Goal: Browse casually: Explore the website without a specific task or goal

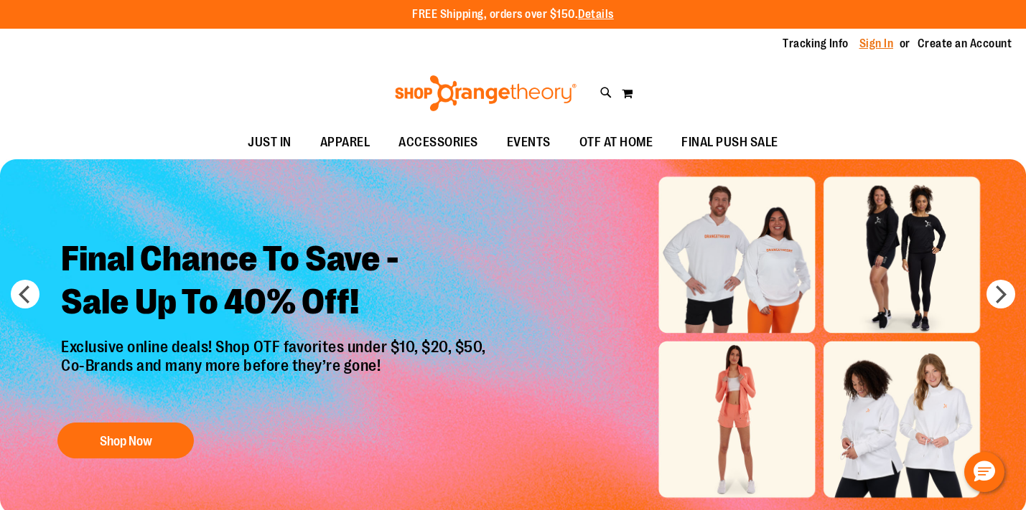
click at [882, 42] on link "Sign In" at bounding box center [876, 44] width 34 height 16
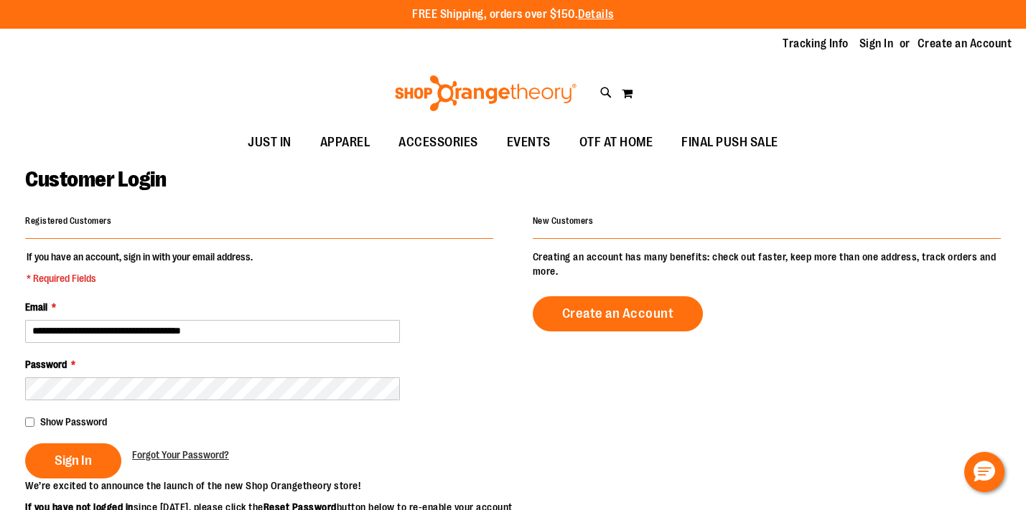
type input "**********"
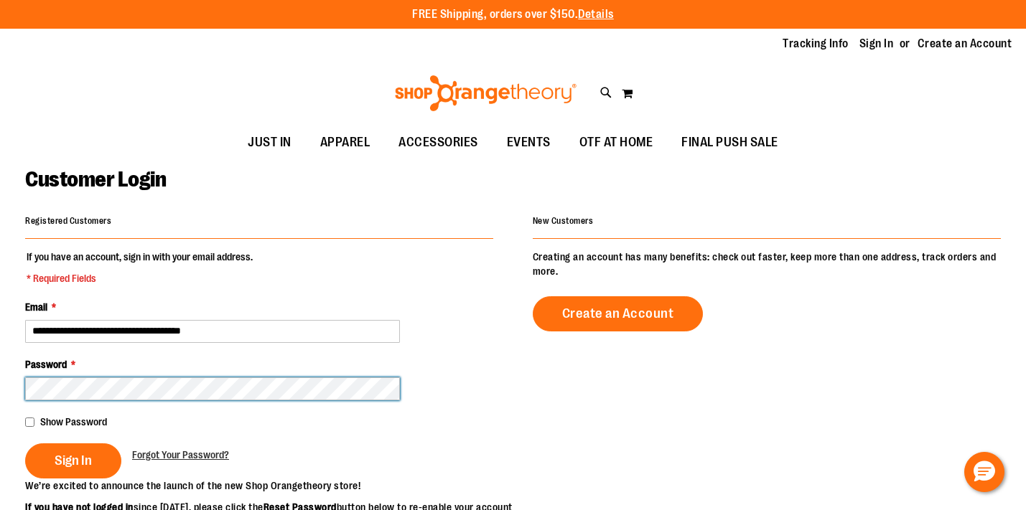
click at [25, 444] on button "Sign In" at bounding box center [73, 461] width 96 height 35
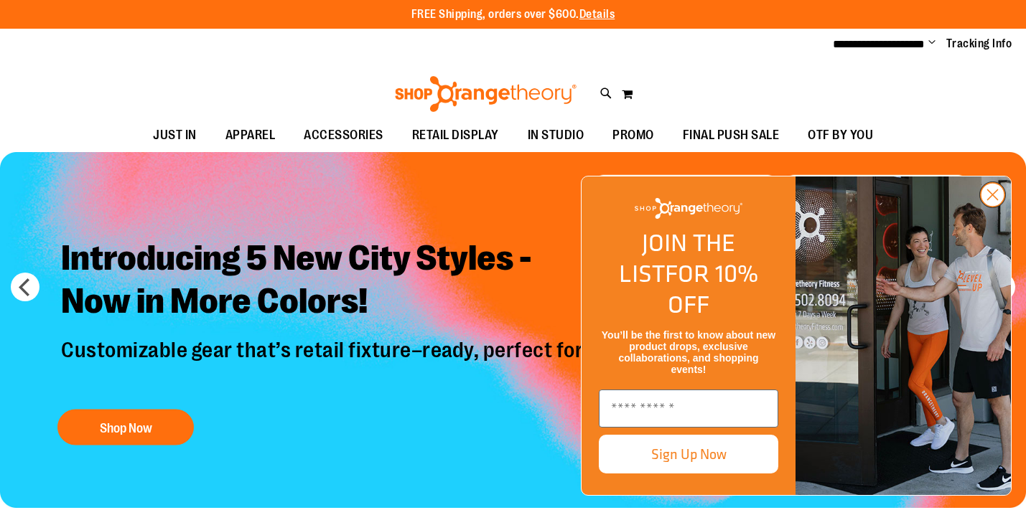
type input "**********"
click at [996, 200] on icon "Close dialog" at bounding box center [993, 195] width 10 height 10
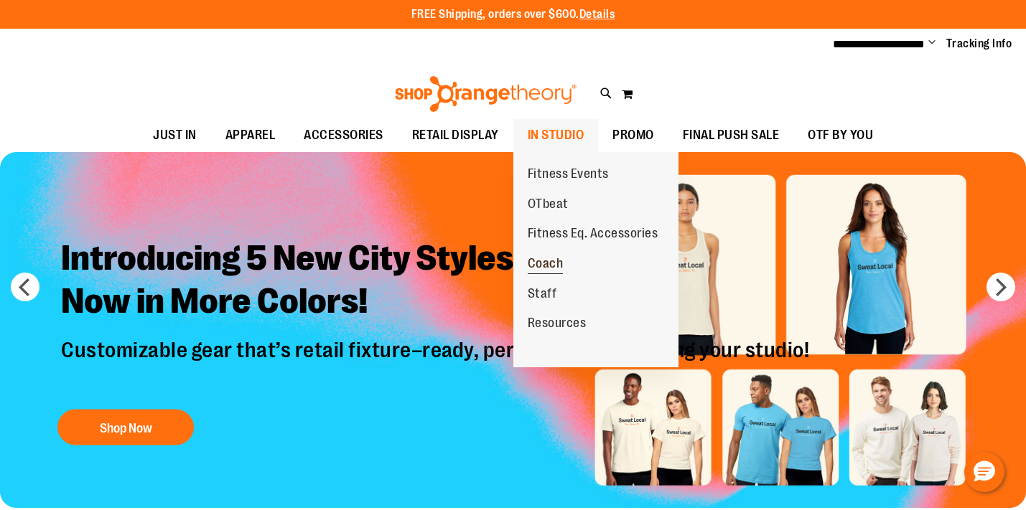
click at [547, 263] on span "Coach" at bounding box center [546, 265] width 36 height 18
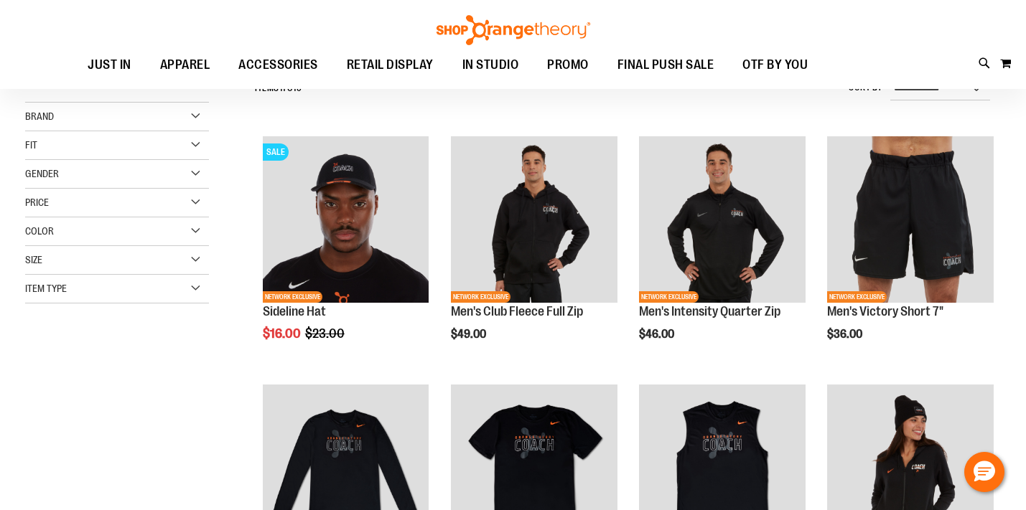
scroll to position [146, 0]
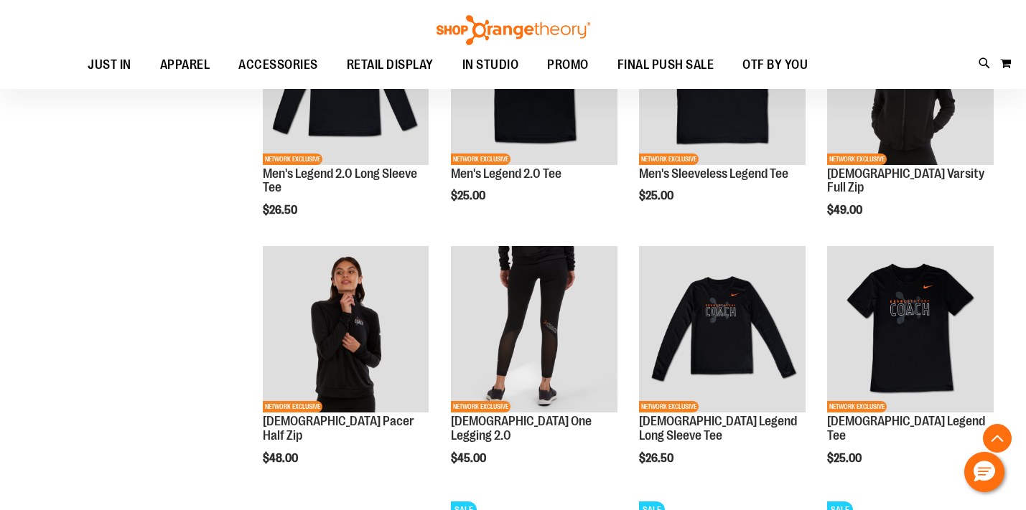
scroll to position [532, 0]
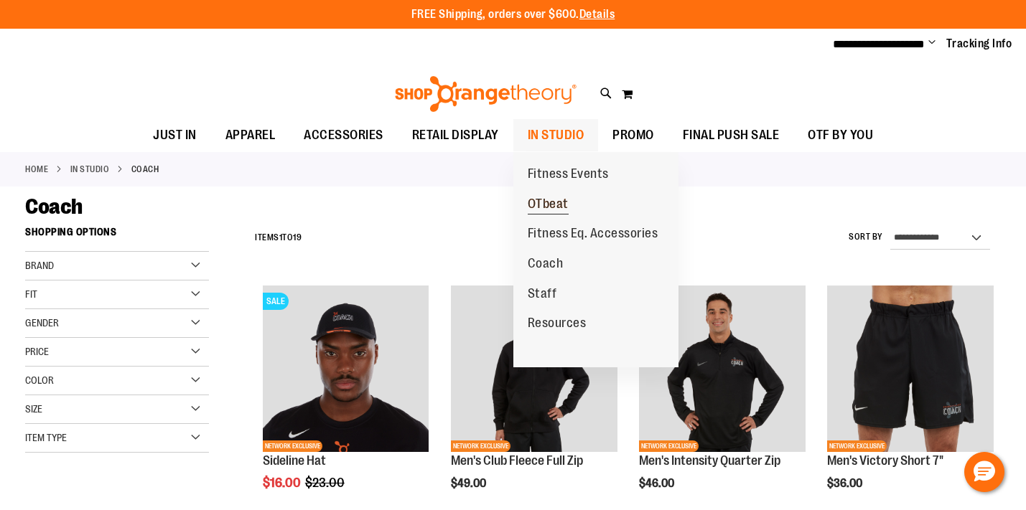
type input "**********"
click at [549, 201] on span "OTbeat" at bounding box center [548, 206] width 41 height 18
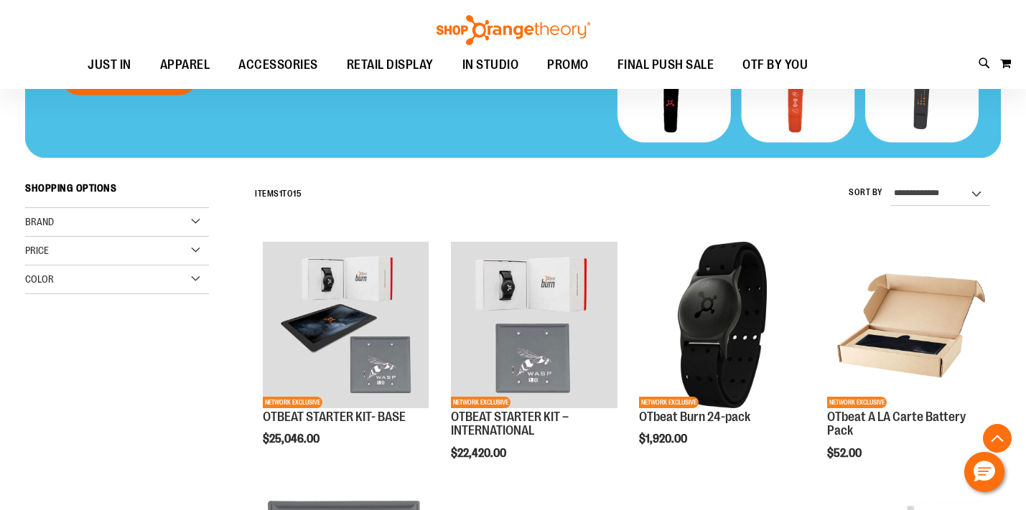
scroll to position [290, 0]
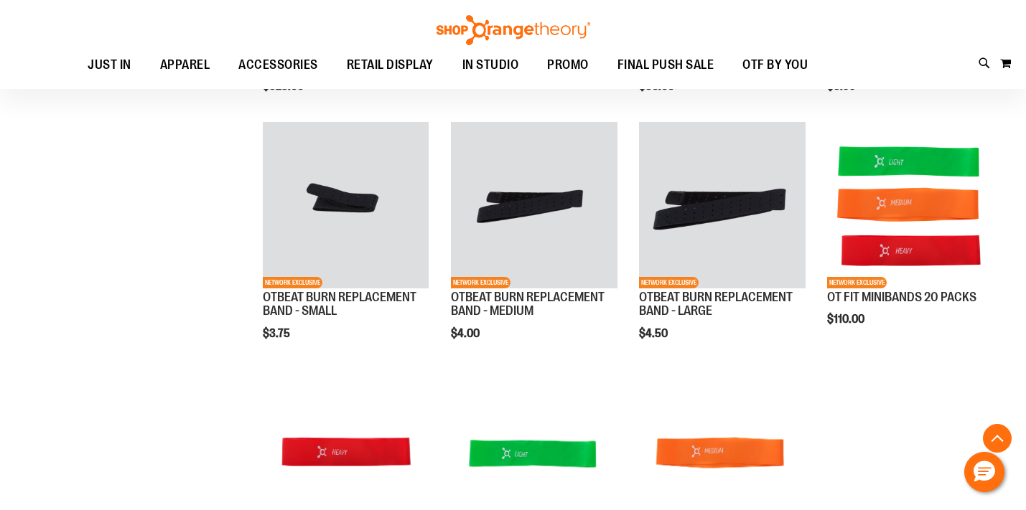
scroll to position [887, 0]
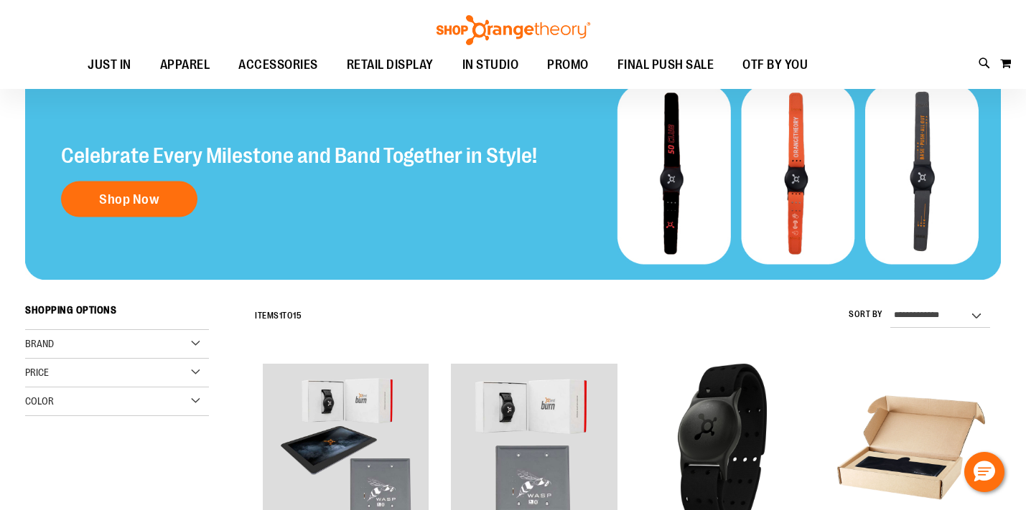
scroll to position [148, 0]
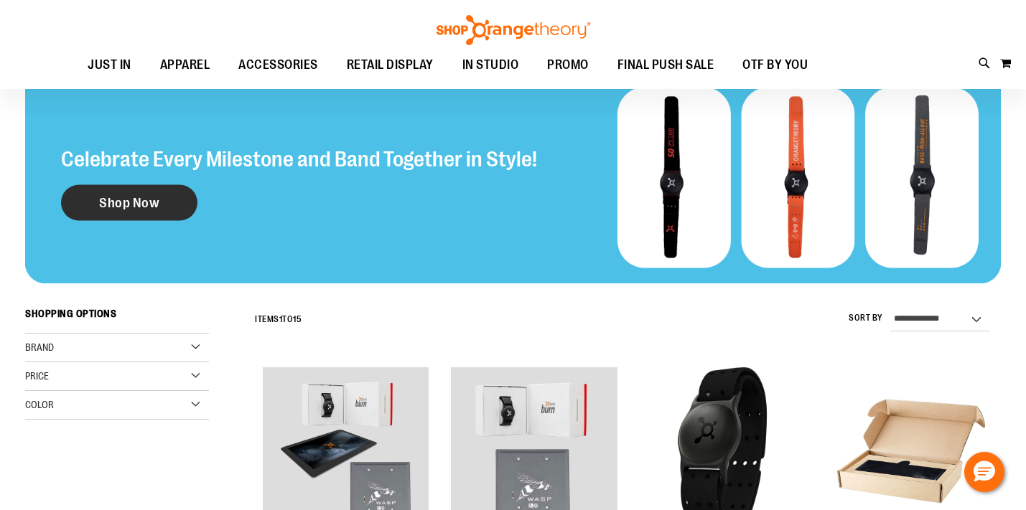
type input "**********"
click at [154, 204] on span "Shop Now" at bounding box center [129, 203] width 60 height 16
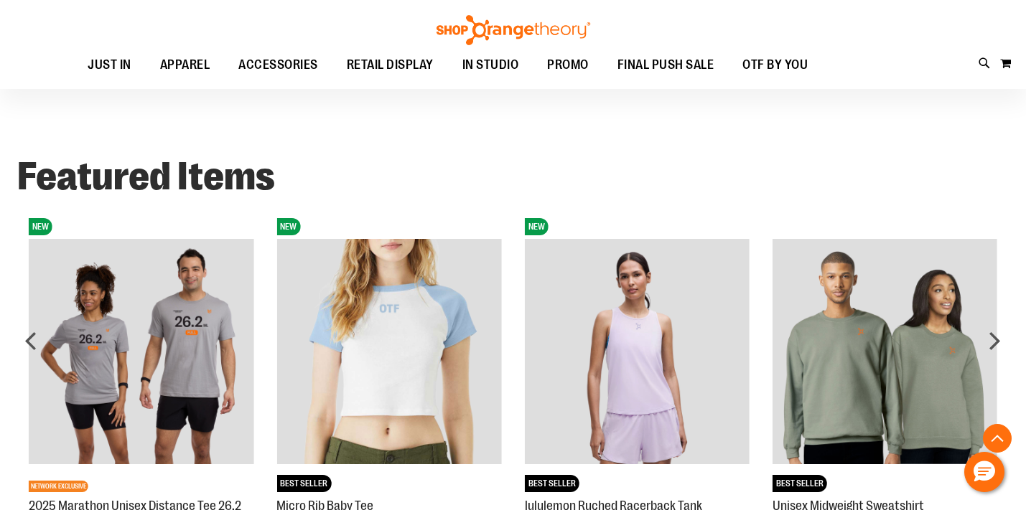
scroll to position [1228, 0]
type input "**********"
click at [995, 345] on div "next" at bounding box center [994, 340] width 29 height 29
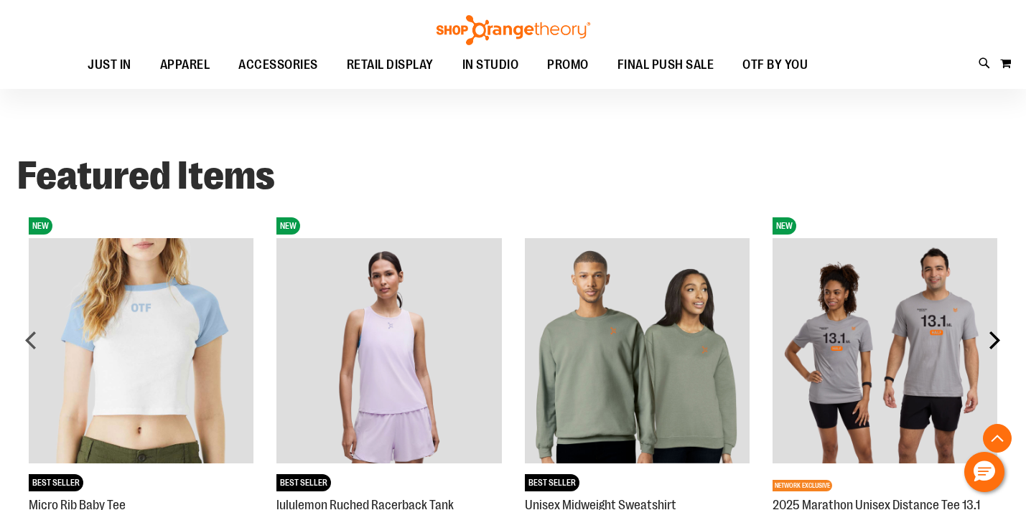
click at [995, 345] on div "next" at bounding box center [994, 340] width 29 height 29
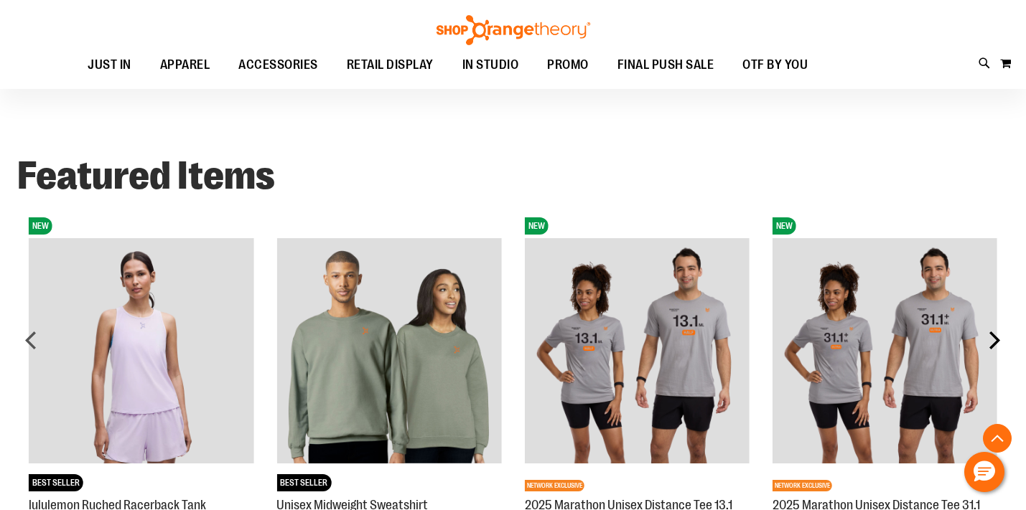
click at [995, 345] on div "next" at bounding box center [994, 340] width 29 height 29
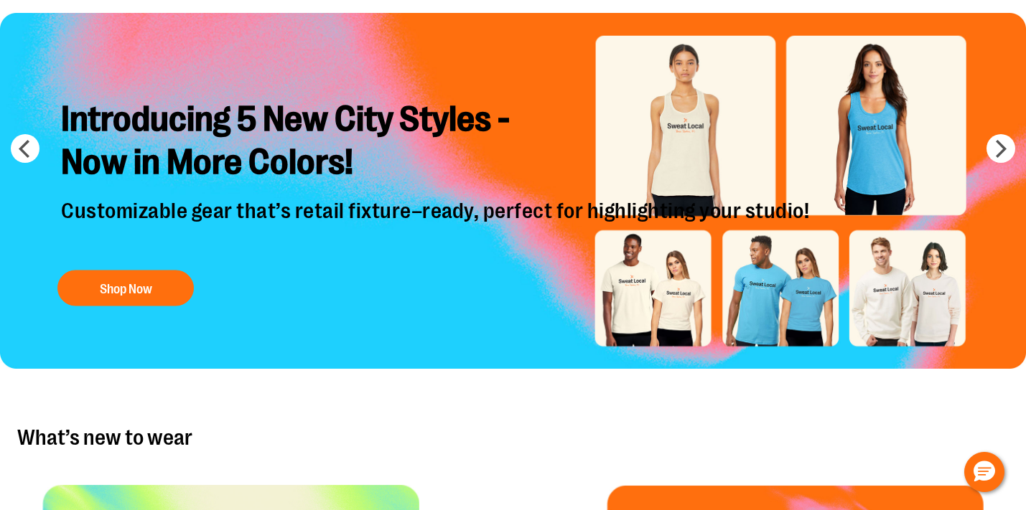
scroll to position [0, 0]
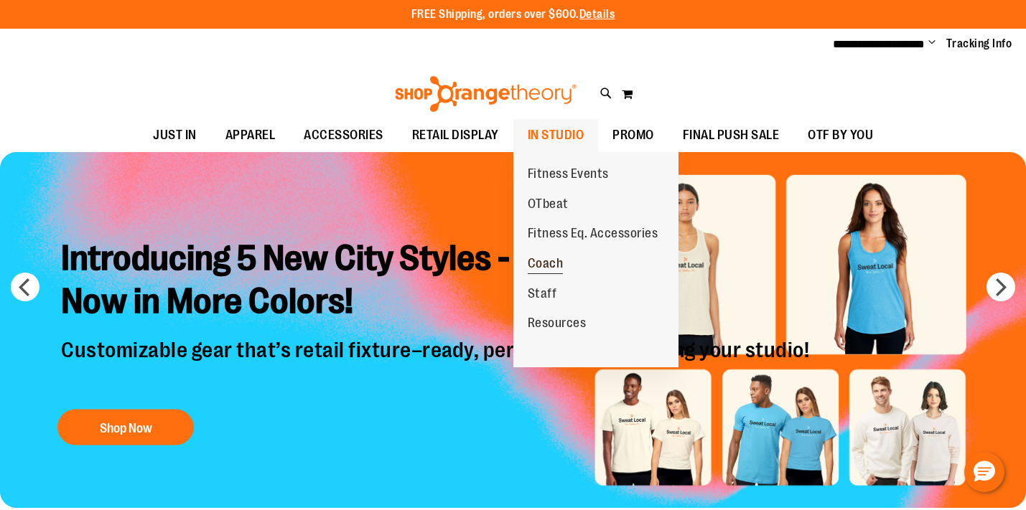
click at [559, 266] on span "Coach" at bounding box center [546, 265] width 36 height 18
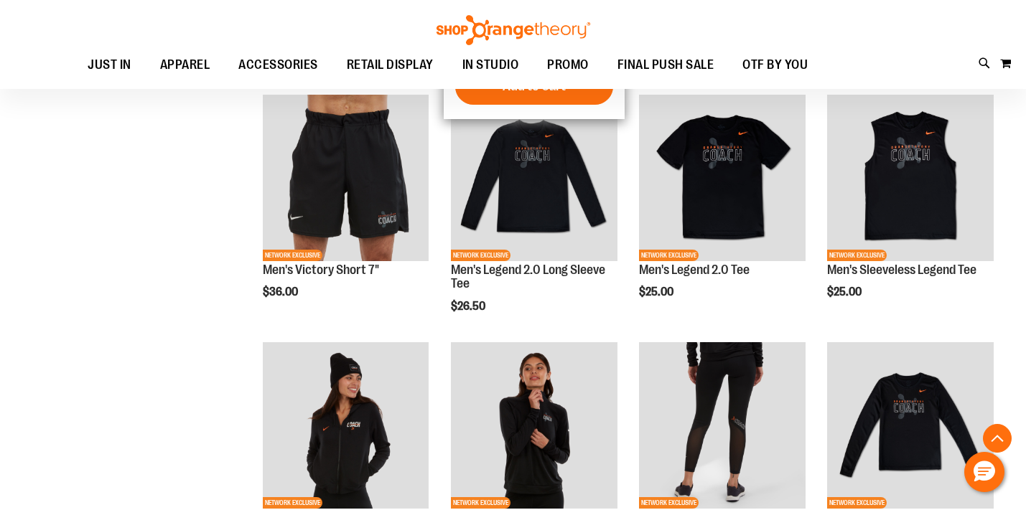
scroll to position [439, 0]
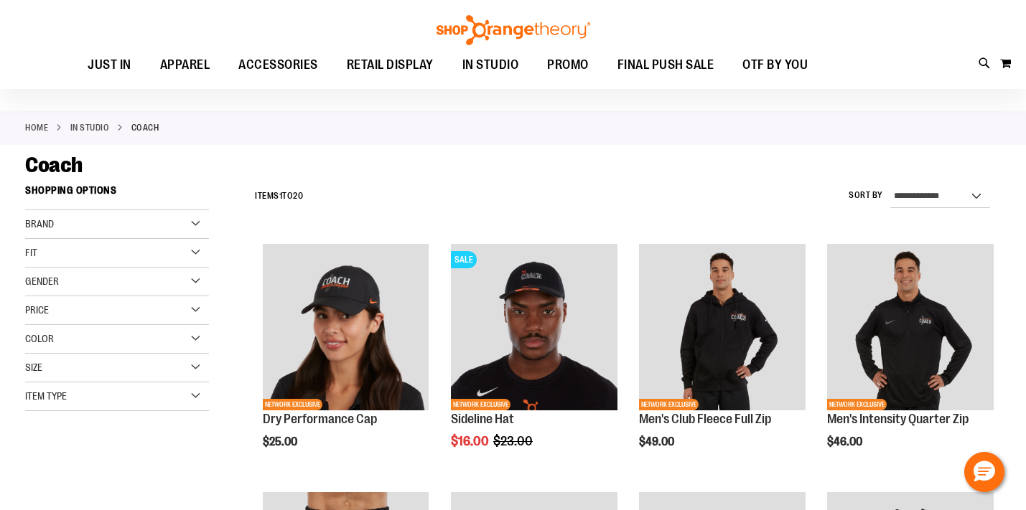
scroll to position [55, 0]
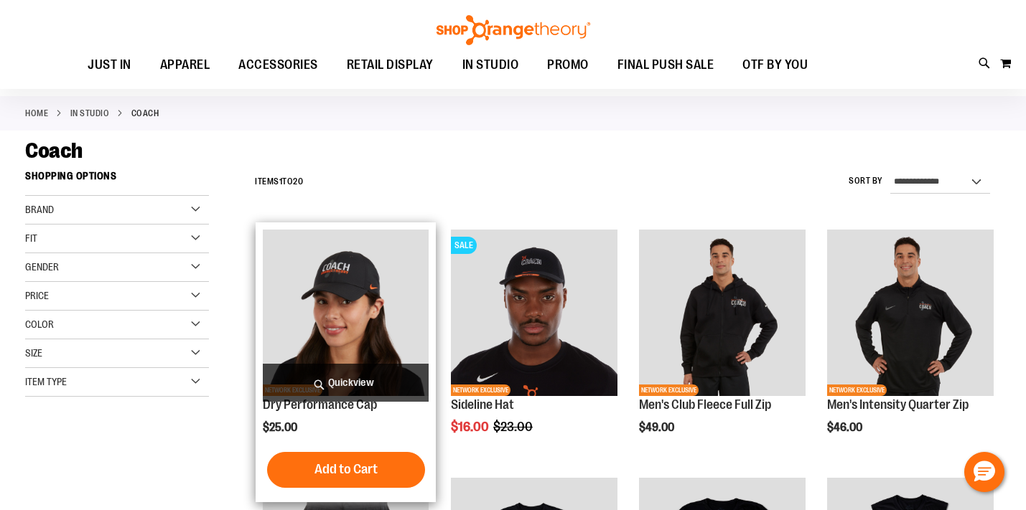
type input "**********"
click at [351, 294] on img "product" at bounding box center [346, 313] width 167 height 167
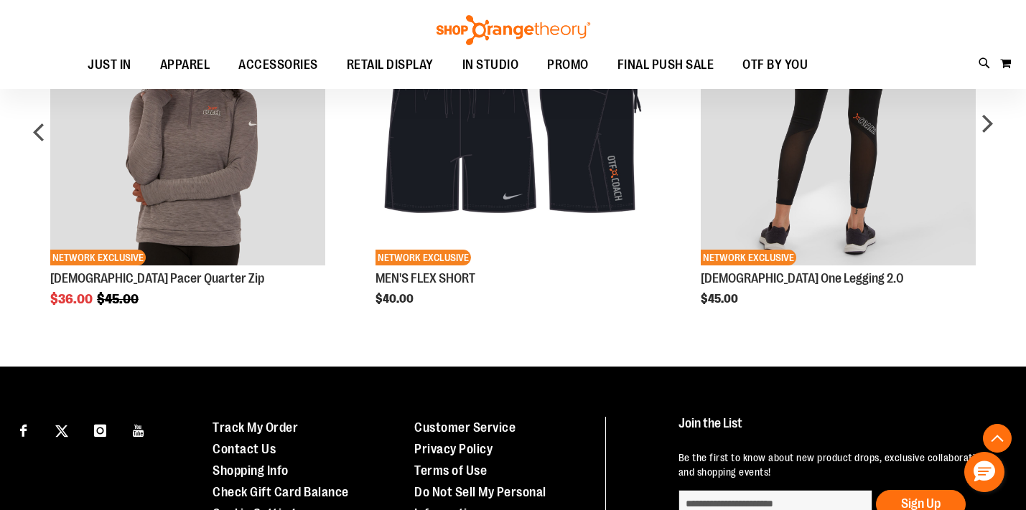
scroll to position [696, 0]
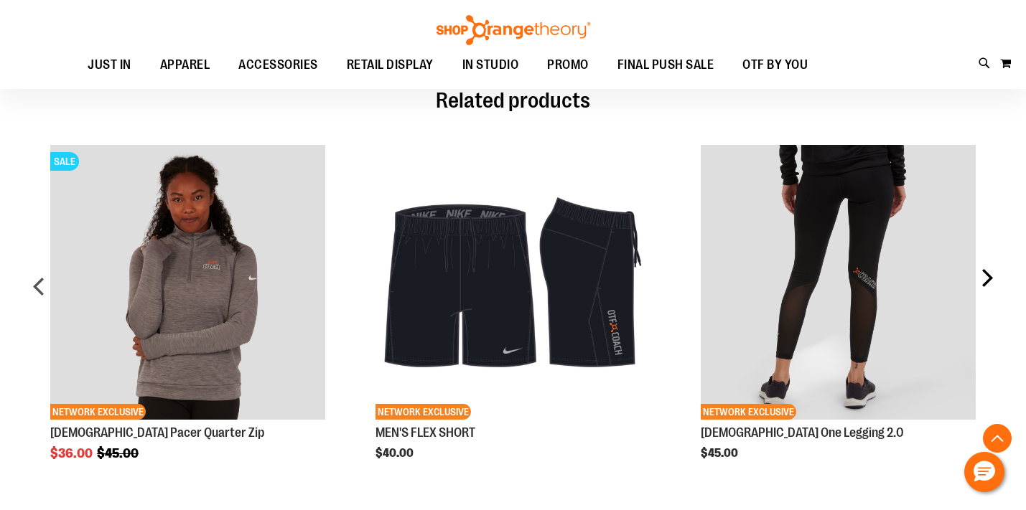
type input "**********"
click at [992, 274] on div "next" at bounding box center [986, 291] width 29 height 337
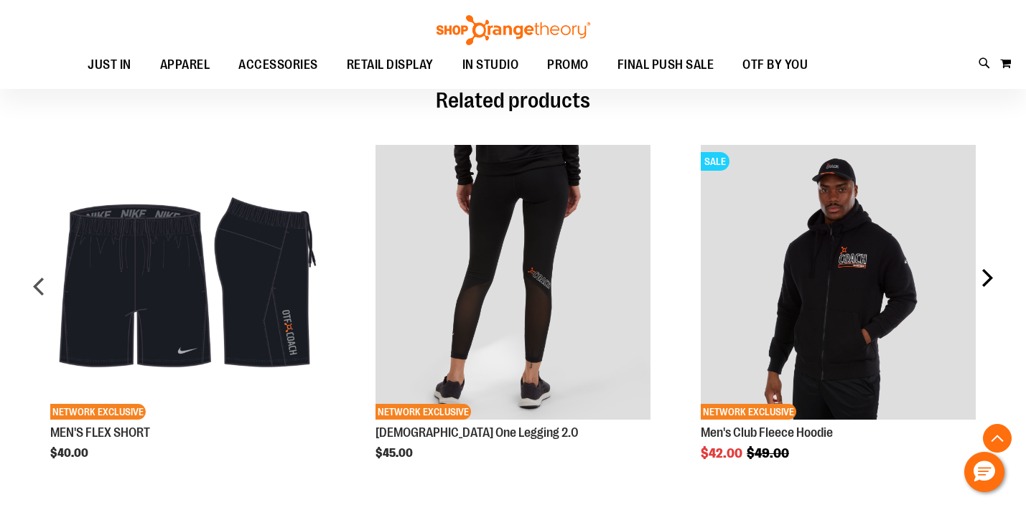
click at [992, 274] on div "next" at bounding box center [986, 291] width 29 height 337
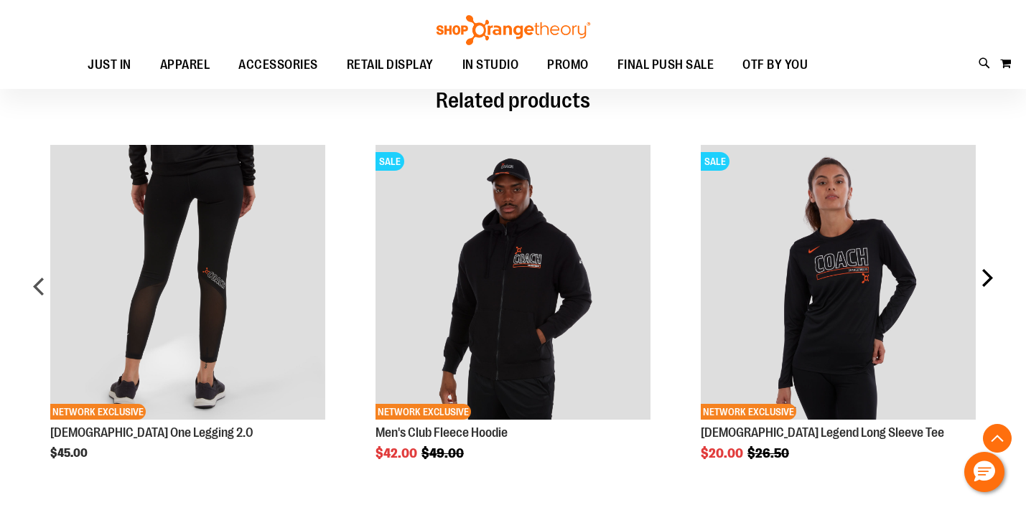
click at [992, 274] on div "next" at bounding box center [986, 291] width 29 height 337
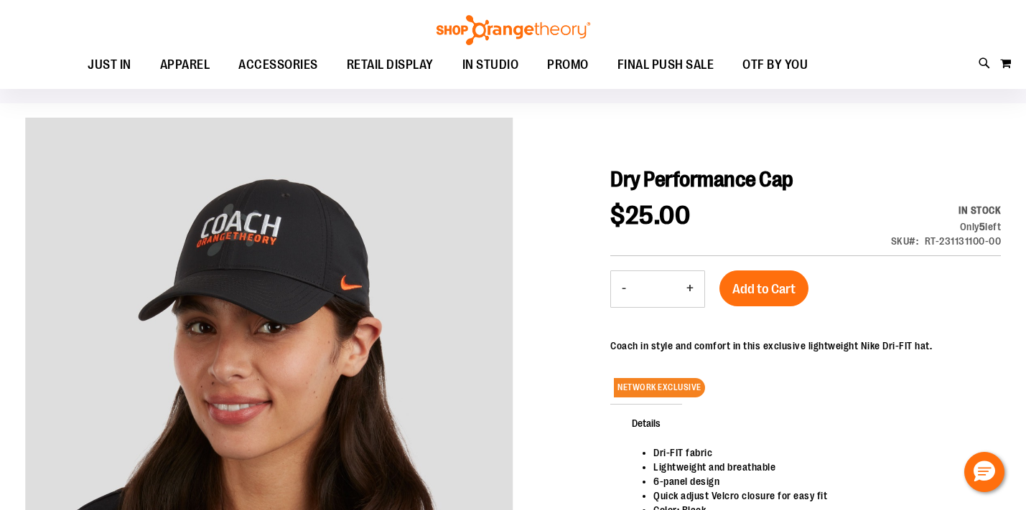
scroll to position [57, 0]
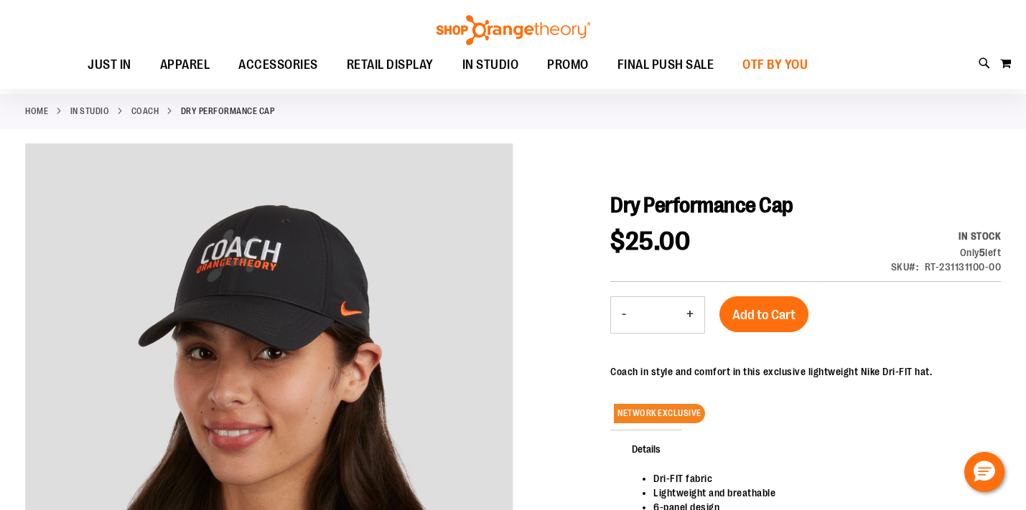
click at [769, 61] on span "OTF BY YOU" at bounding box center [774, 65] width 65 height 32
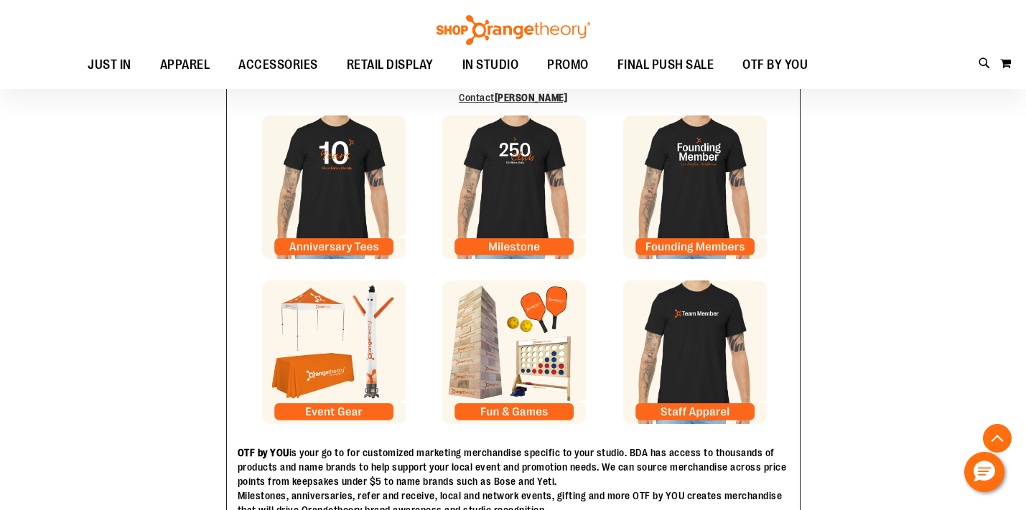
scroll to position [276, 0]
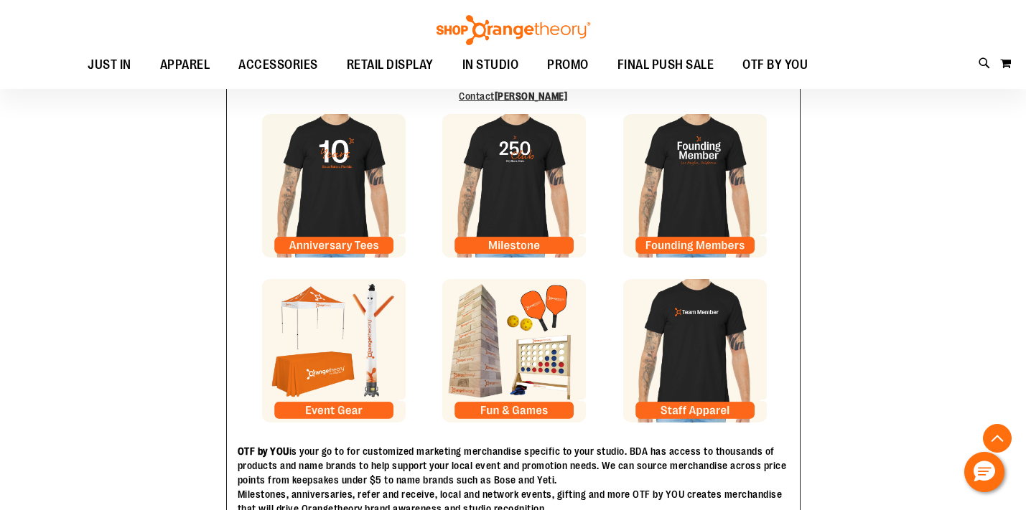
type input "**********"
click at [535, 360] on img at bounding box center [514, 351] width 144 height 144
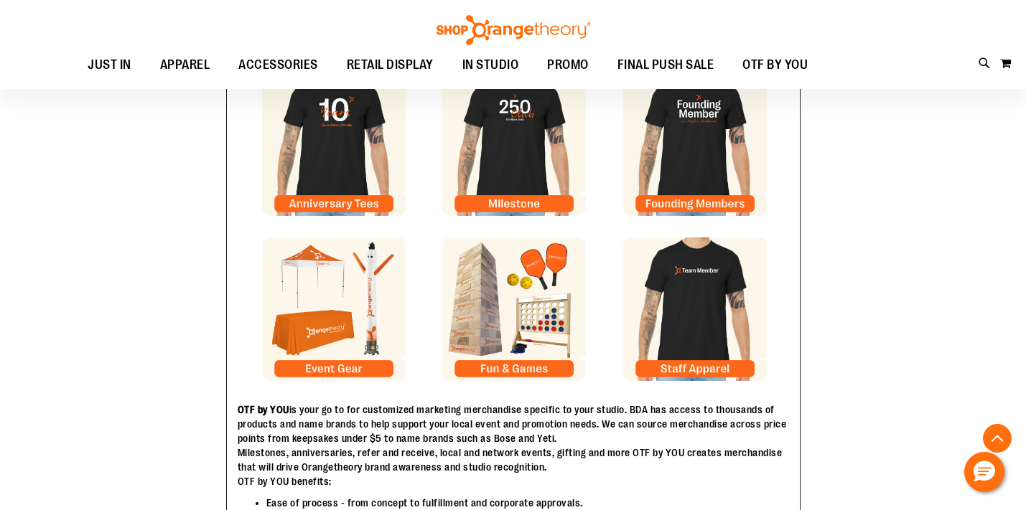
click at [337, 301] on img at bounding box center [334, 310] width 144 height 144
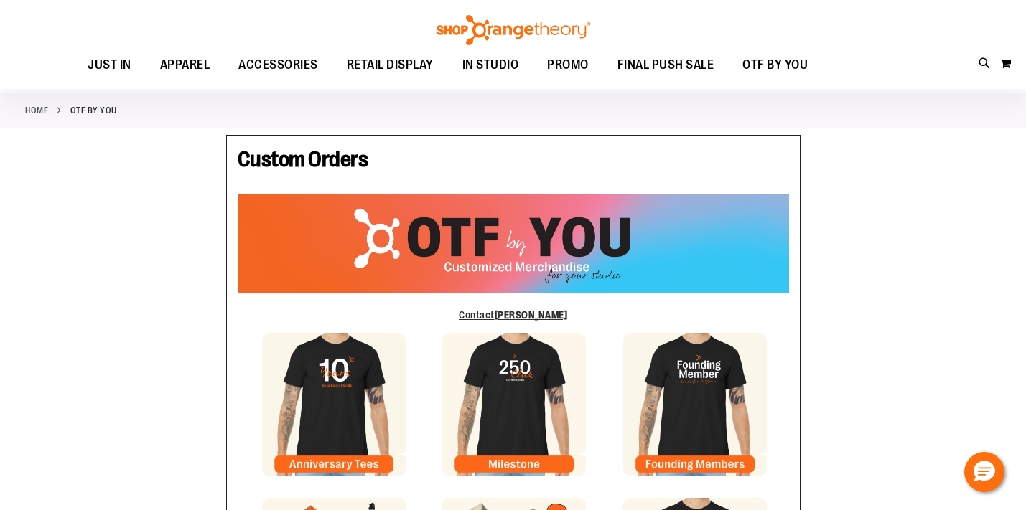
scroll to position [0, 0]
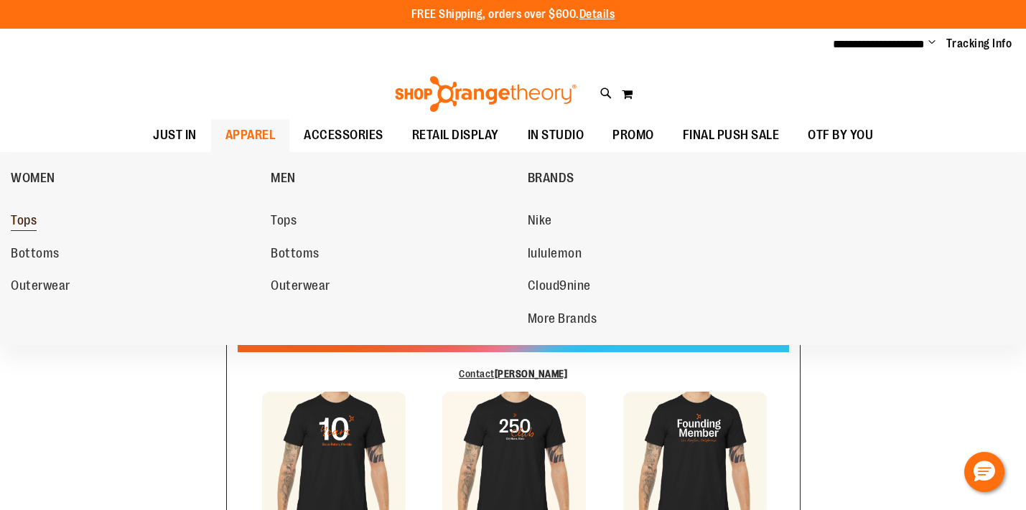
click at [33, 221] on span "Tops" at bounding box center [24, 222] width 26 height 18
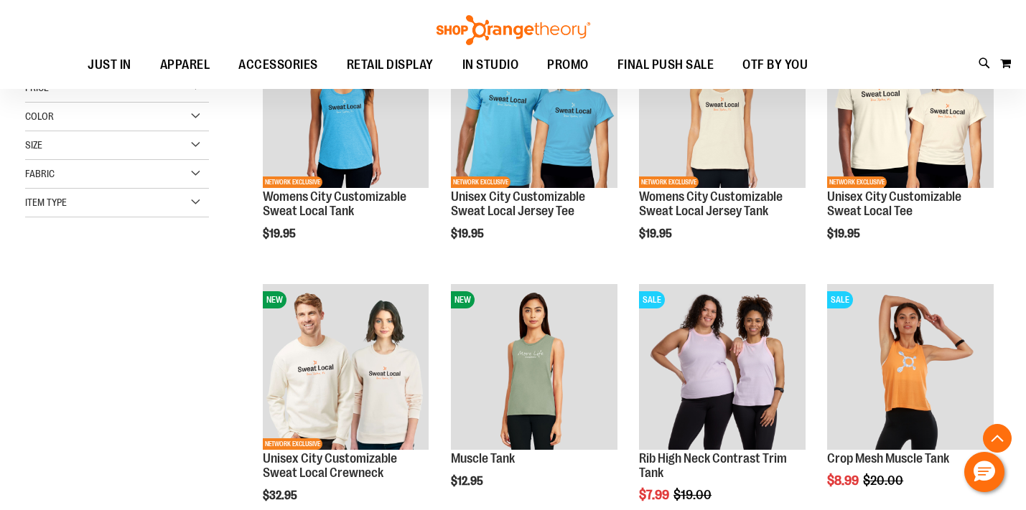
scroll to position [270, 0]
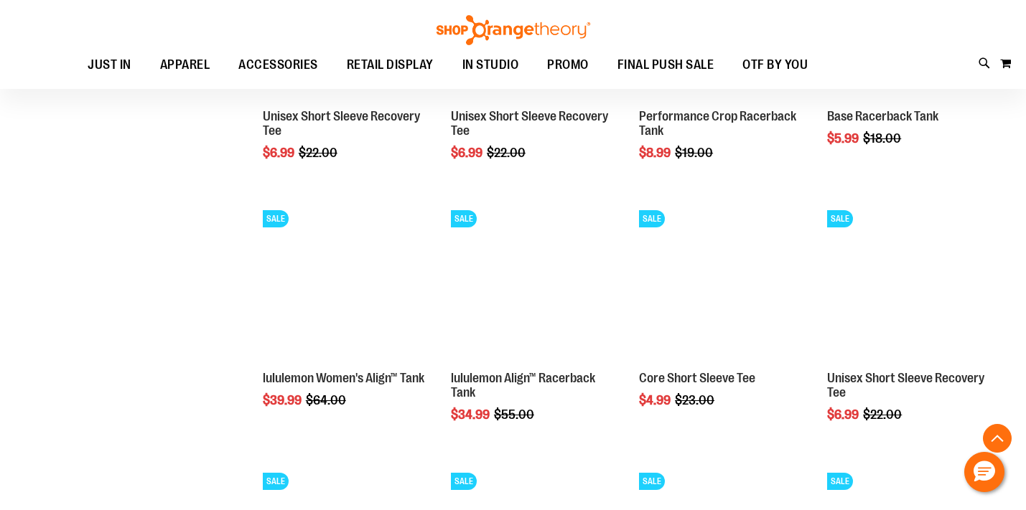
scroll to position [1134, 0]
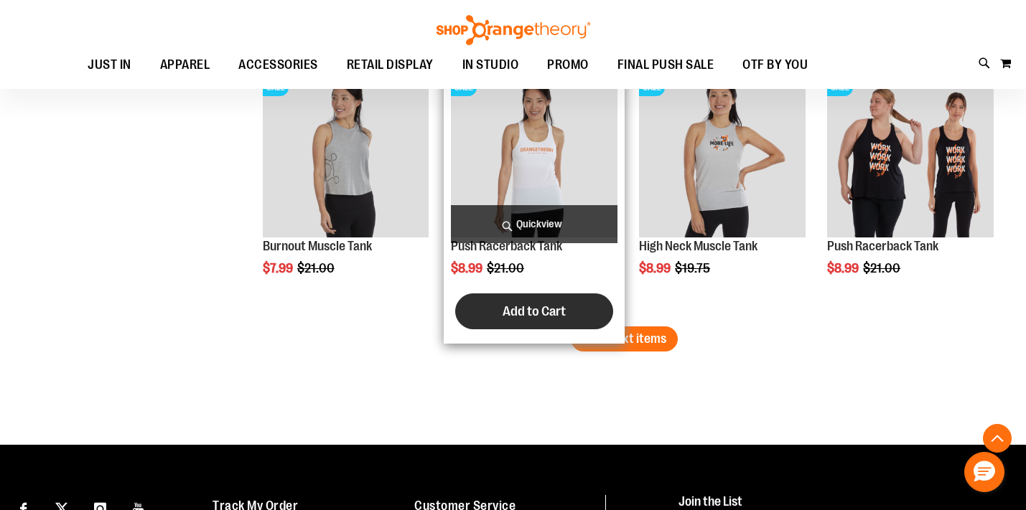
scroll to position [2328, 0]
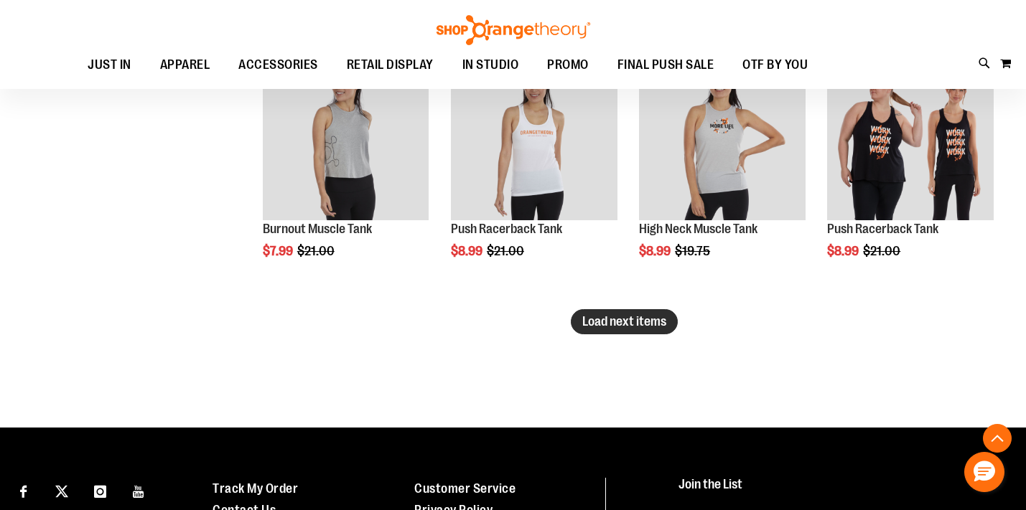
type input "**********"
click at [622, 329] on button "Load next items" at bounding box center [624, 321] width 107 height 25
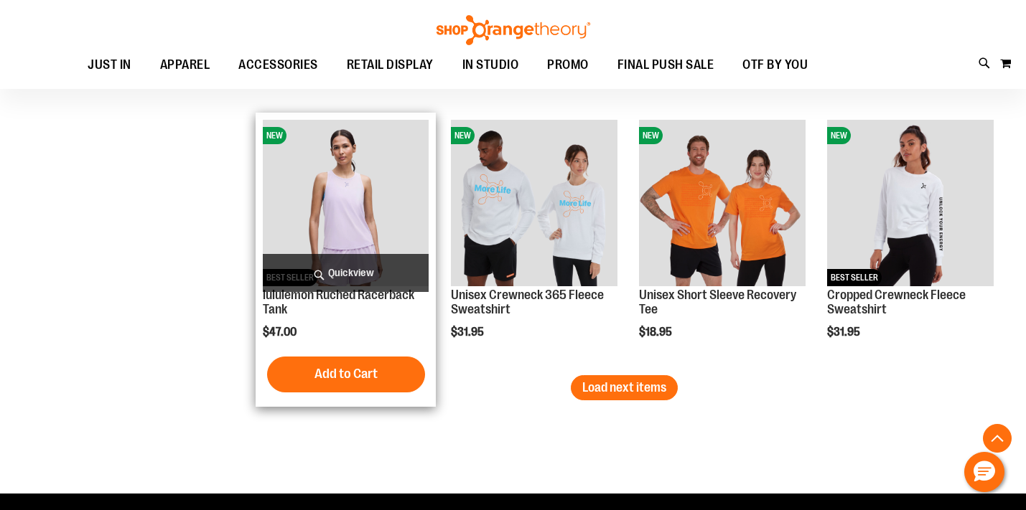
scroll to position [3045, 0]
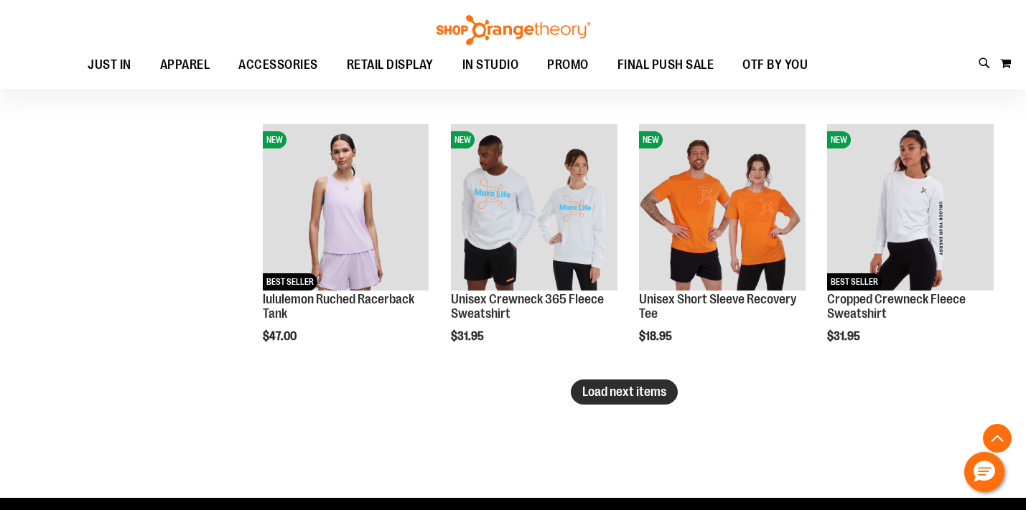
click at [592, 394] on span "Load next items" at bounding box center [624, 392] width 84 height 14
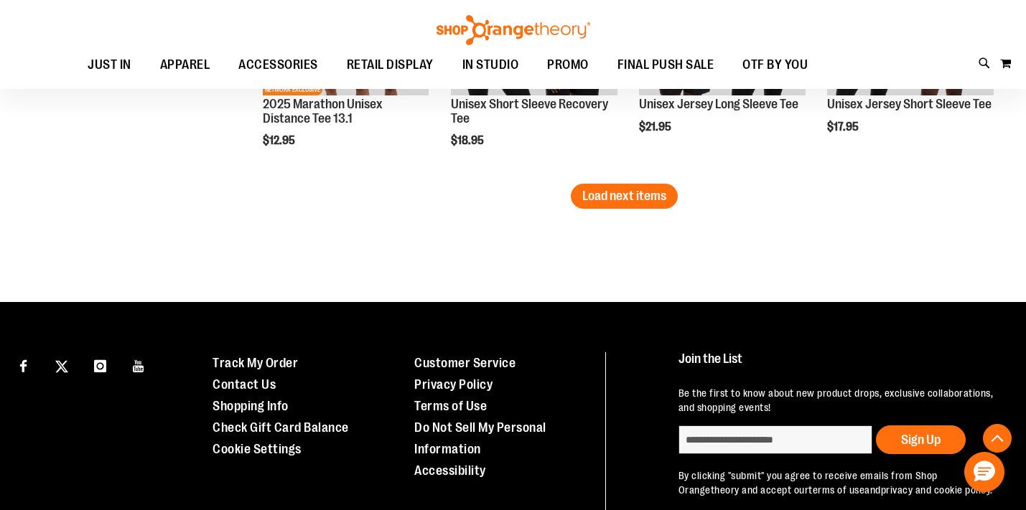
scroll to position [4076, 0]
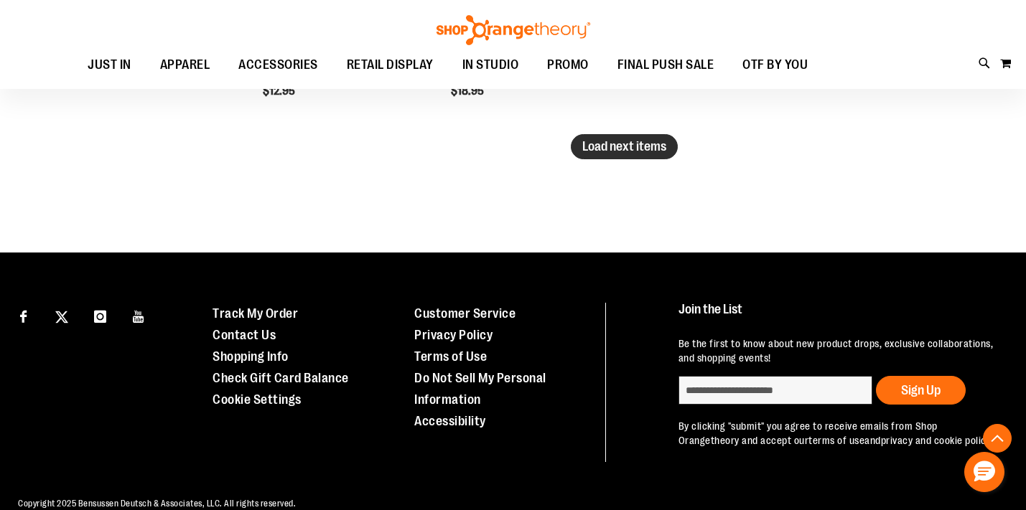
click at [653, 149] on span "Load next items" at bounding box center [624, 146] width 84 height 14
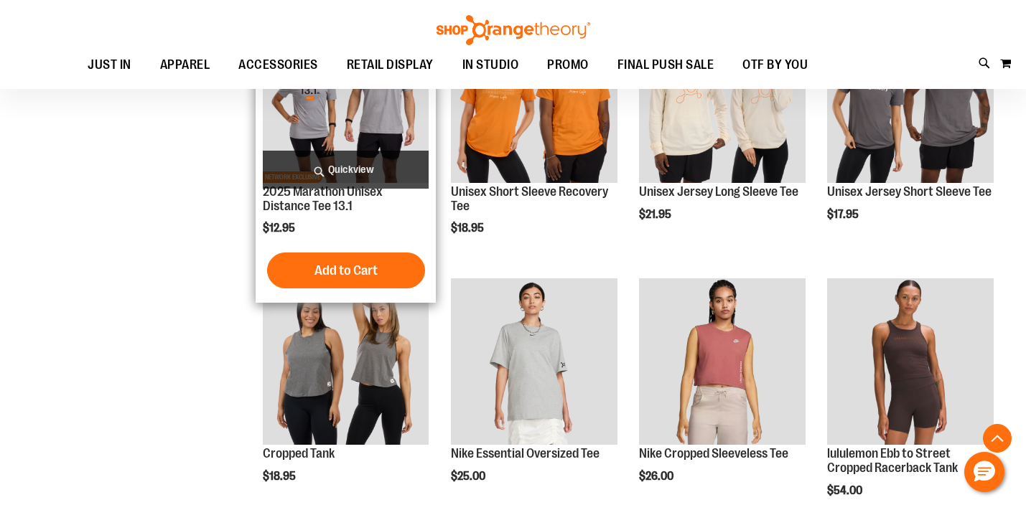
scroll to position [3911, 0]
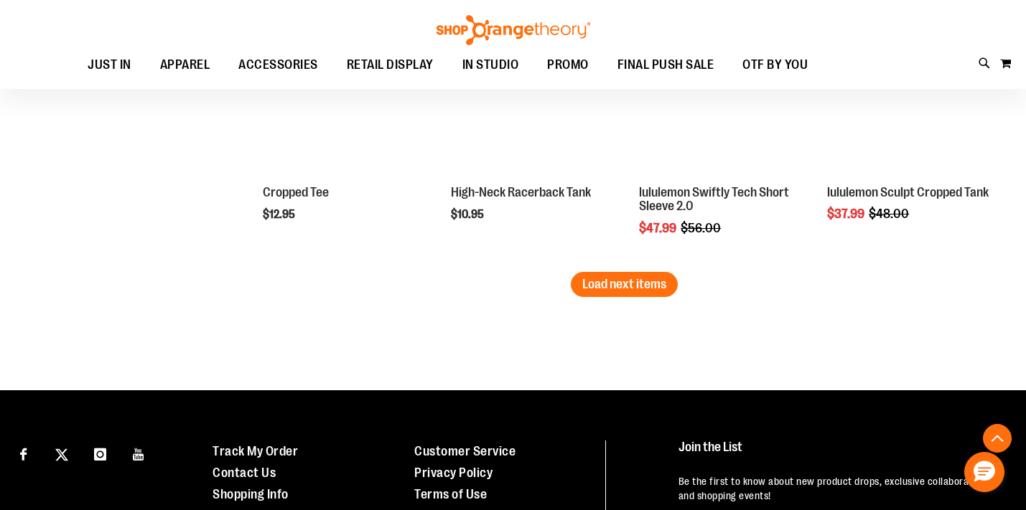
scroll to position [4710, 0]
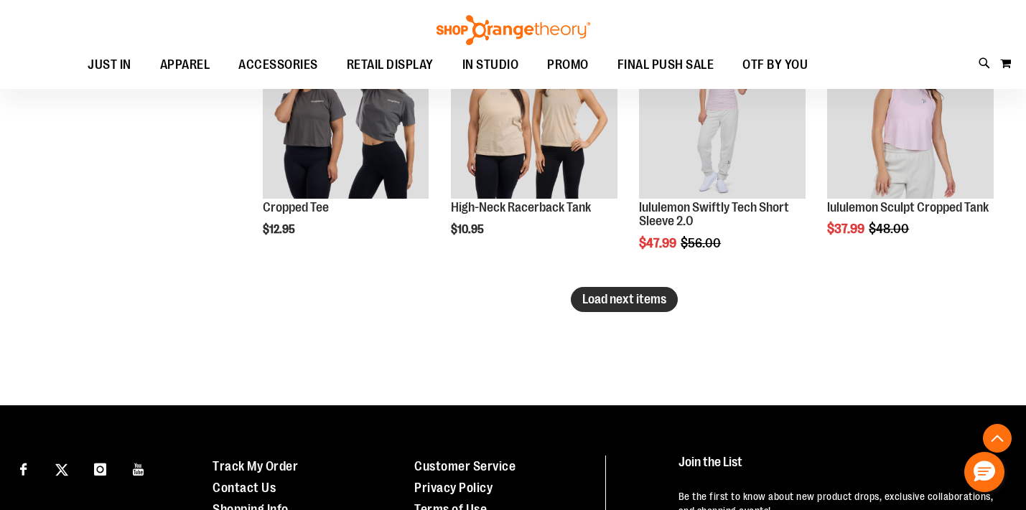
click at [621, 303] on span "Load next items" at bounding box center [624, 299] width 84 height 14
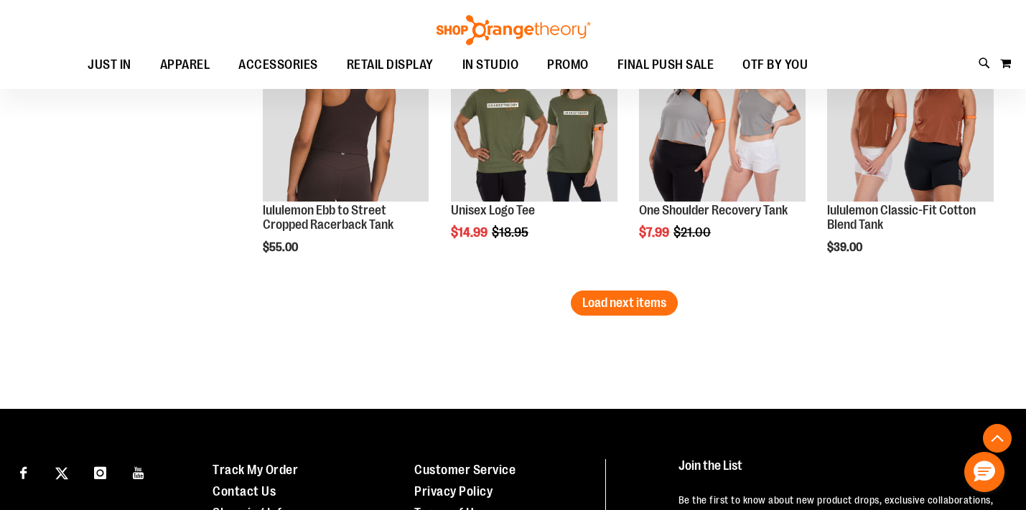
scroll to position [5494, 0]
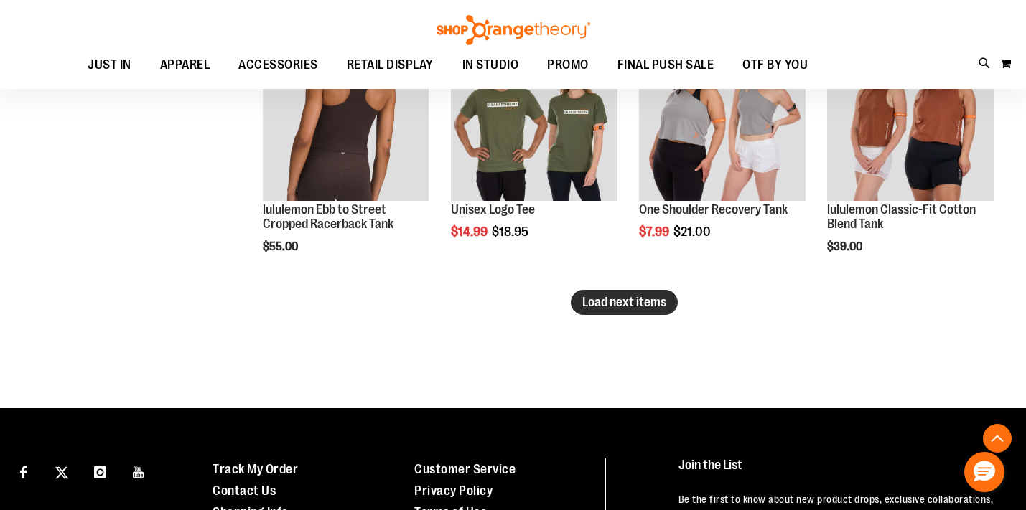
click at [646, 302] on span "Load next items" at bounding box center [624, 302] width 84 height 14
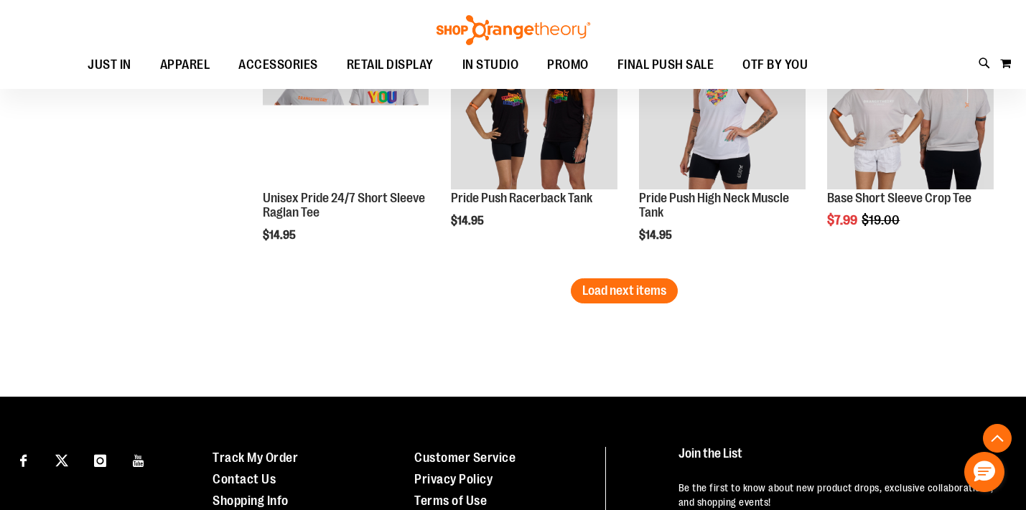
scroll to position [6462, 0]
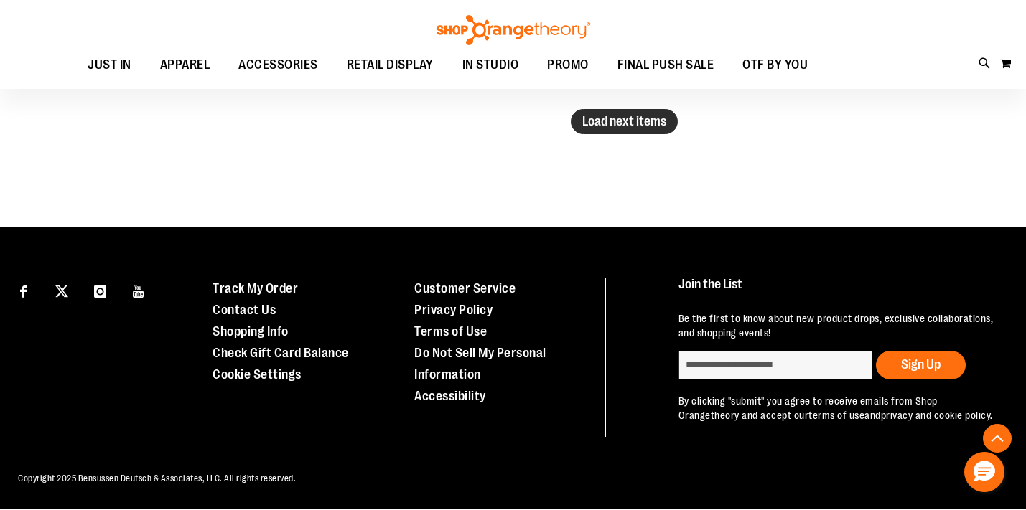
click at [594, 131] on button "Load next items" at bounding box center [624, 121] width 107 height 25
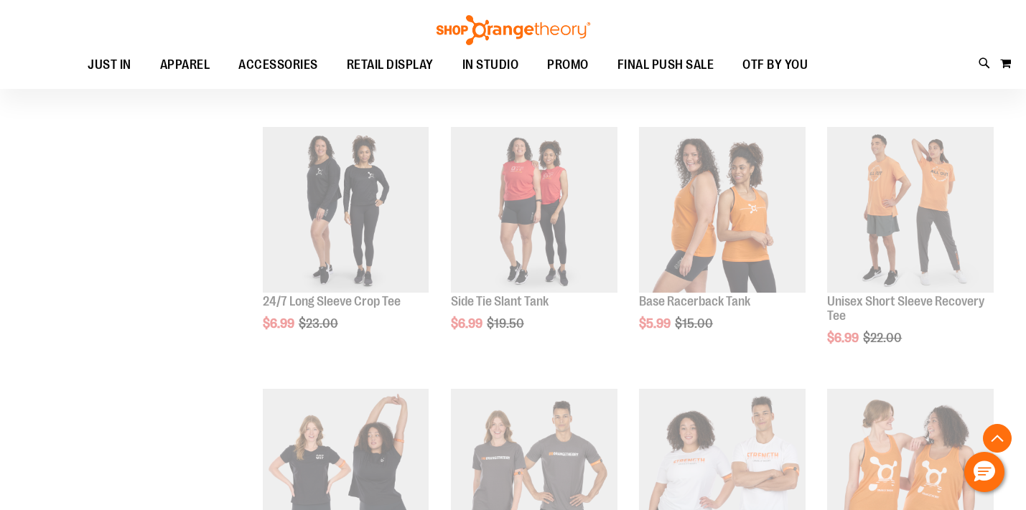
scroll to position [6462, 0]
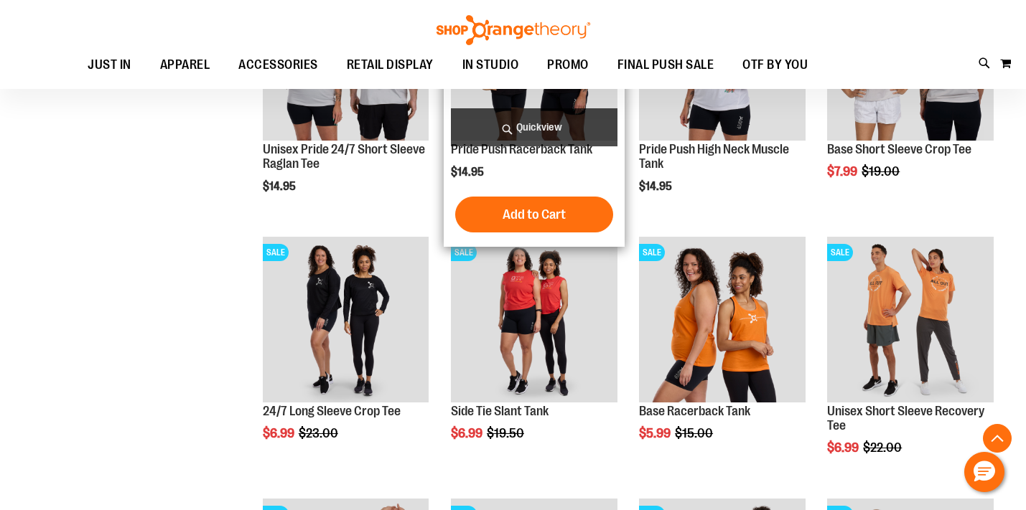
scroll to position [6310, 0]
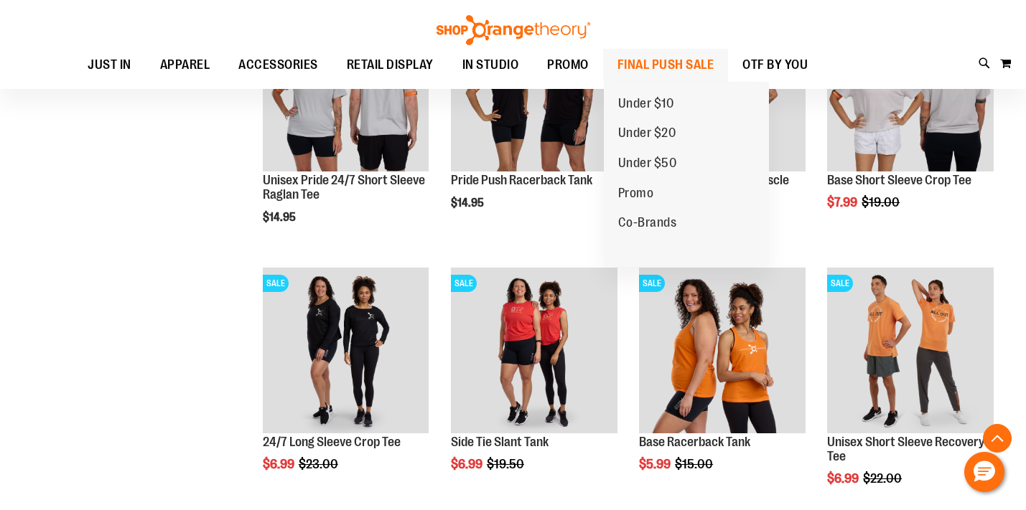
click at [637, 67] on span "FINAL PUSH SALE" at bounding box center [665, 65] width 97 height 32
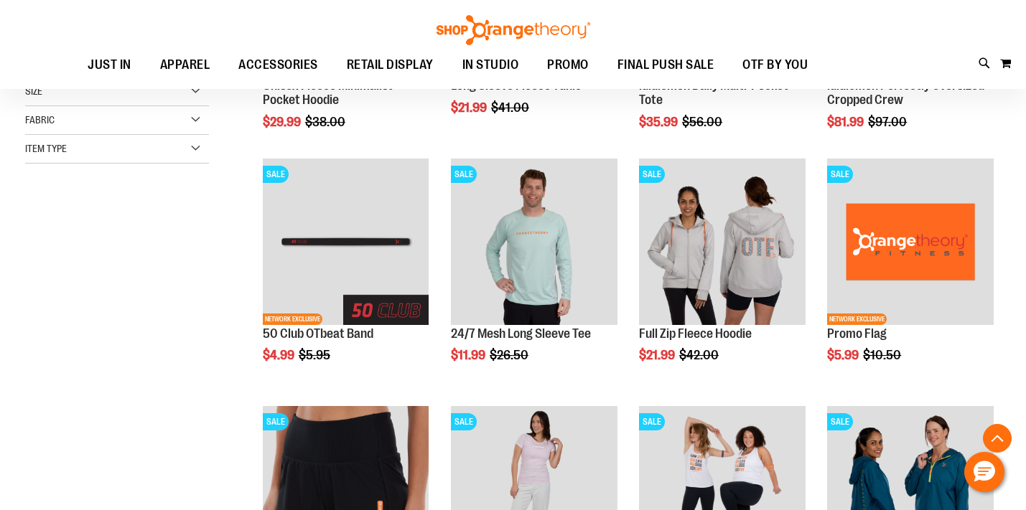
scroll to position [373, 0]
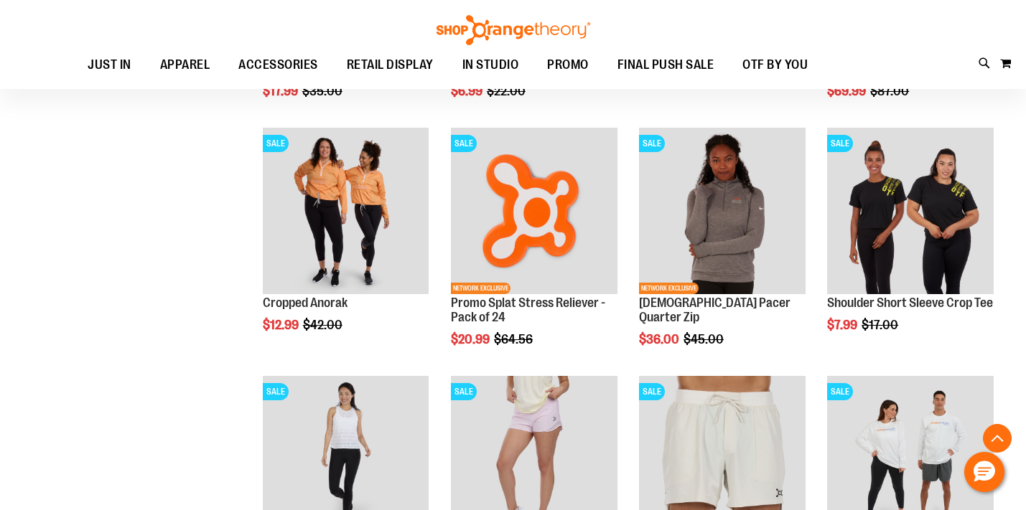
scroll to position [1150, 0]
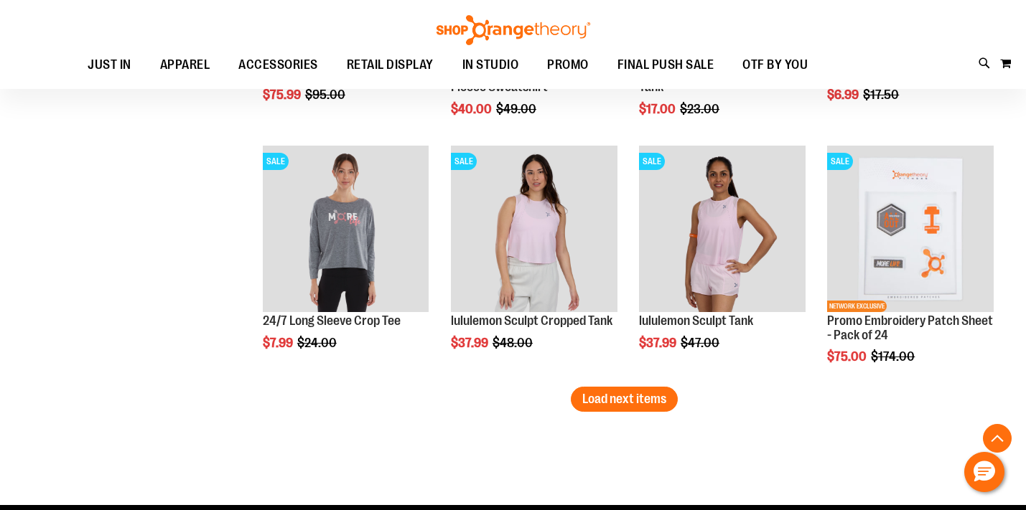
scroll to position [2127, 0]
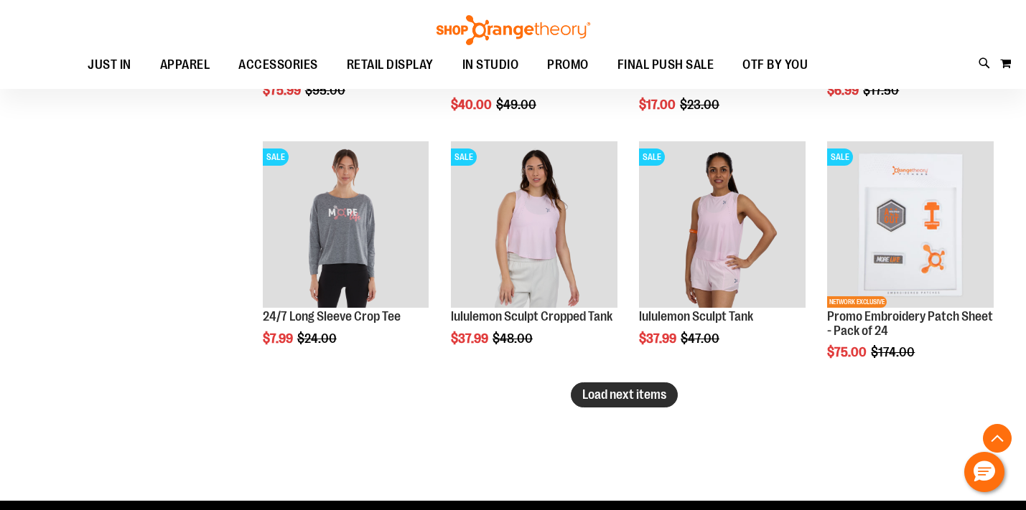
type input "**********"
click at [630, 401] on span "Load next items" at bounding box center [624, 395] width 84 height 14
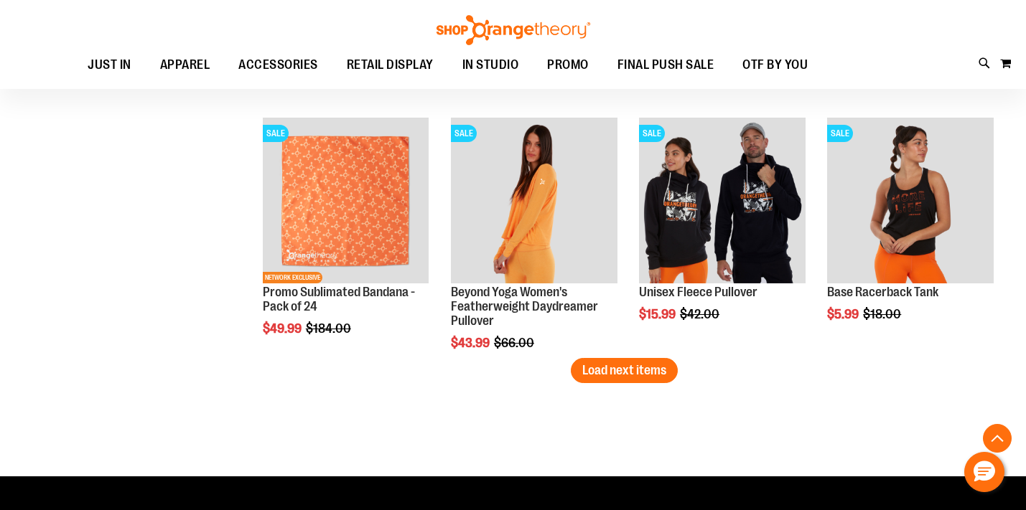
scroll to position [2897, 0]
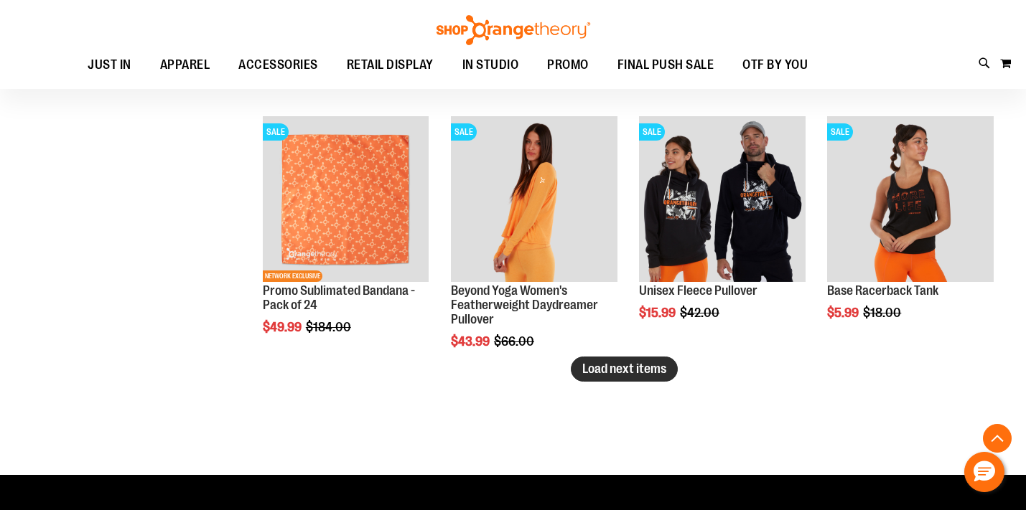
click at [639, 372] on span "Load next items" at bounding box center [624, 369] width 84 height 14
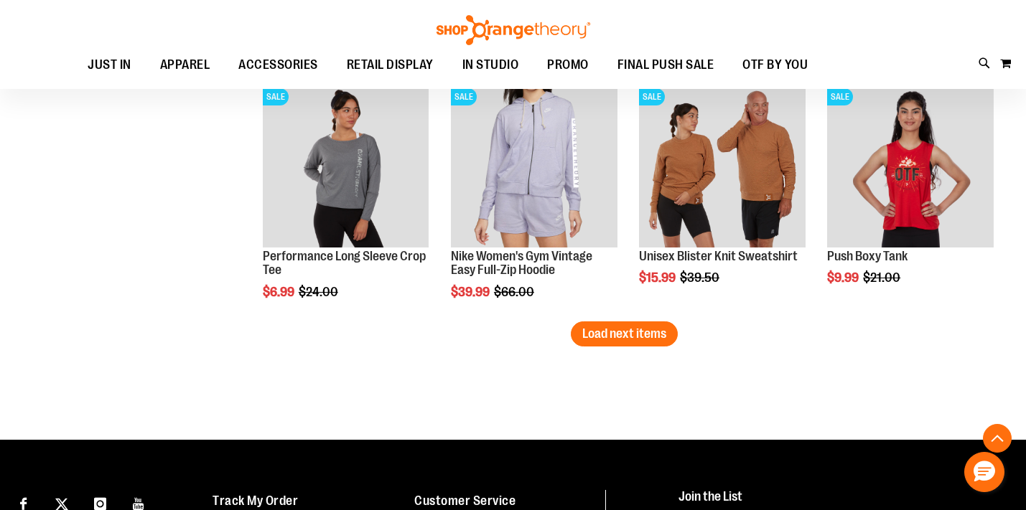
scroll to position [3676, 0]
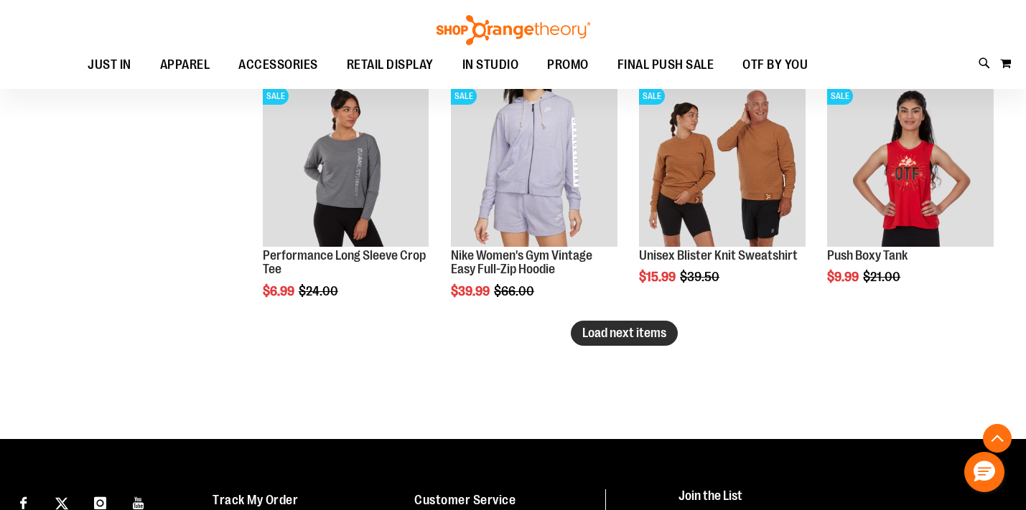
click at [612, 333] on span "Load next items" at bounding box center [624, 333] width 84 height 14
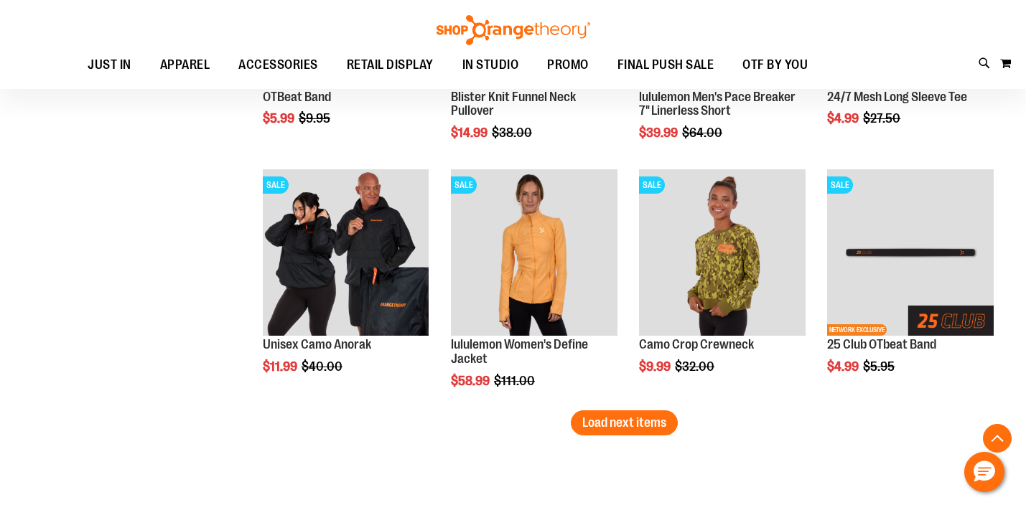
scroll to position [4332, 0]
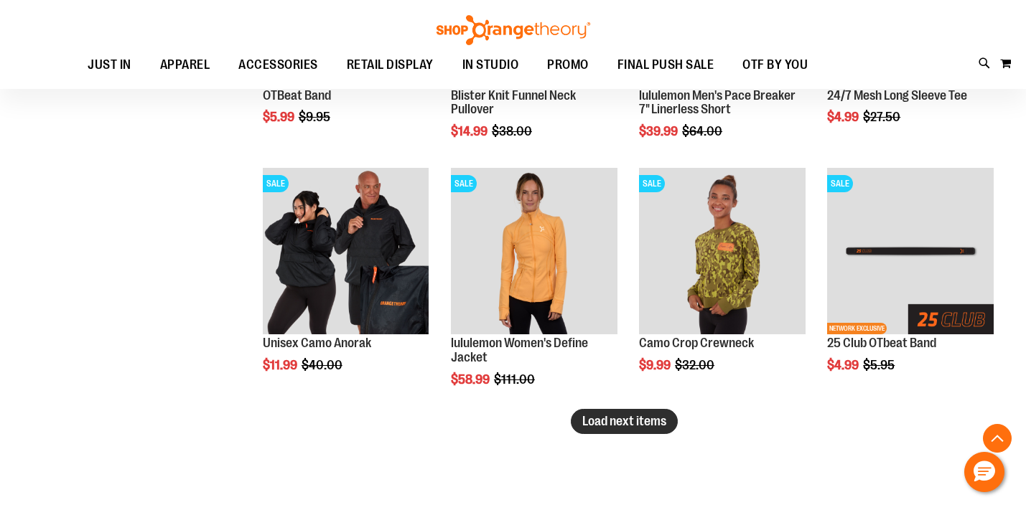
click at [639, 420] on span "Load next items" at bounding box center [624, 421] width 84 height 14
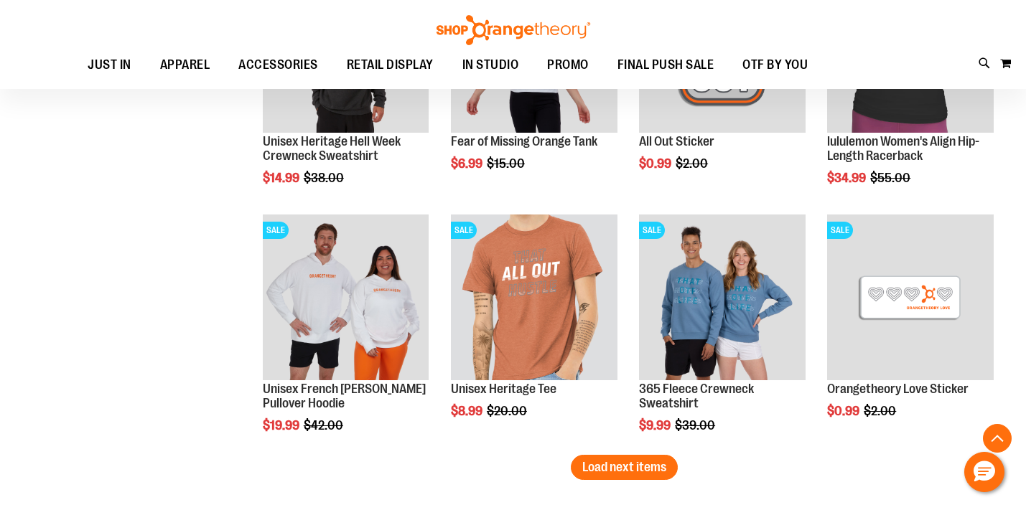
scroll to position [5033, 0]
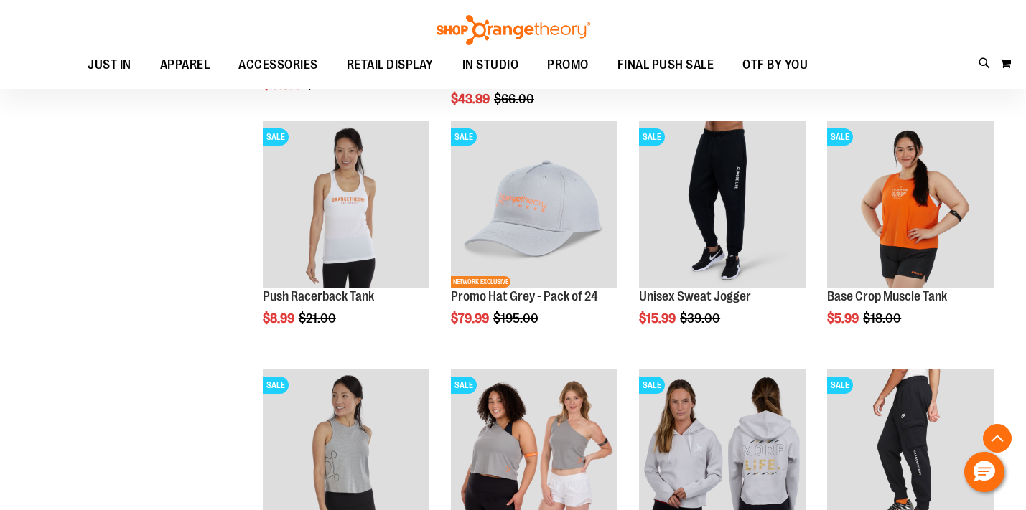
scroll to position [2021, 0]
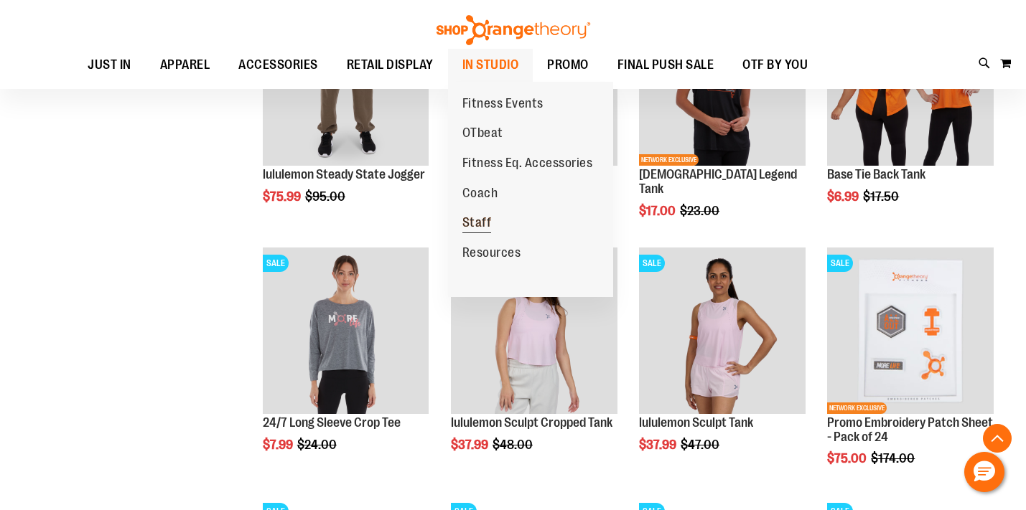
click at [485, 225] on span "Staff" at bounding box center [476, 224] width 29 height 18
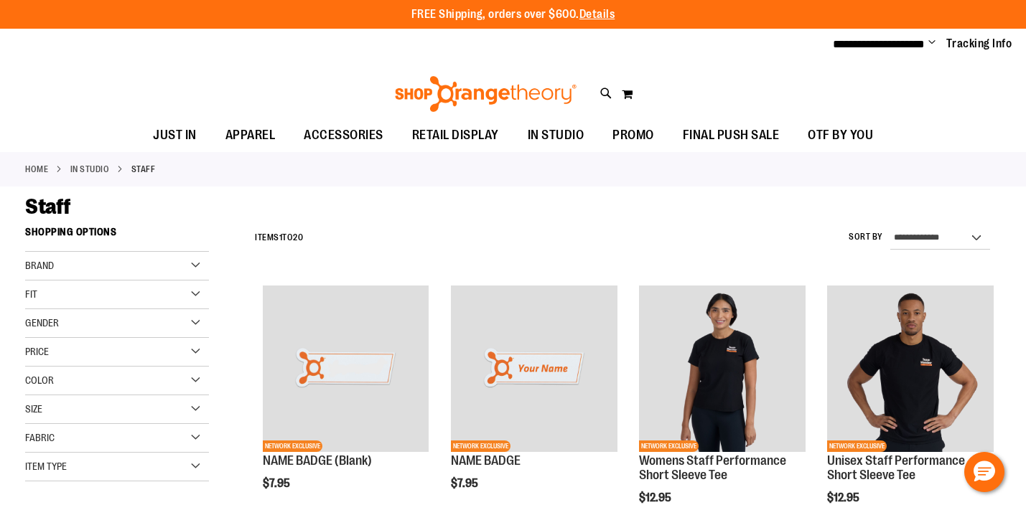
type input "**********"
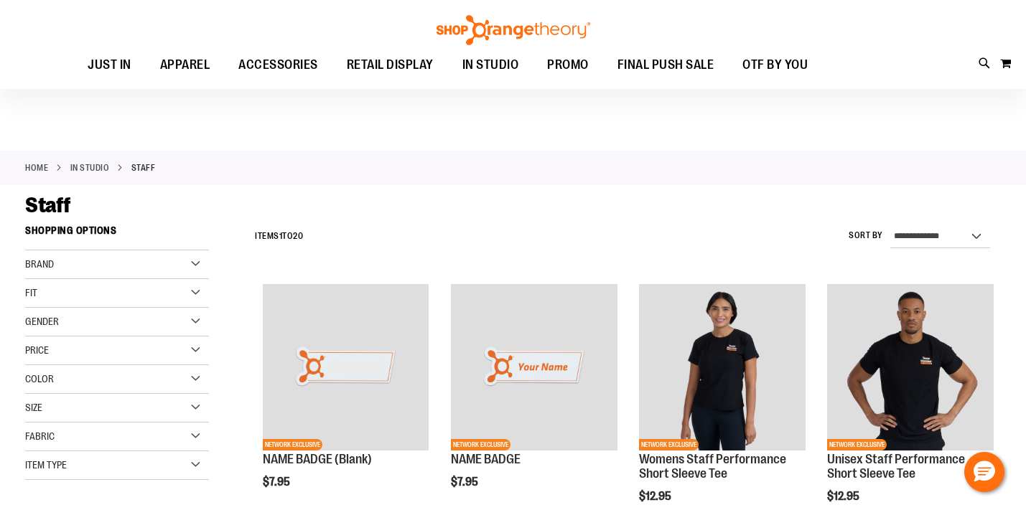
scroll to position [126, 0]
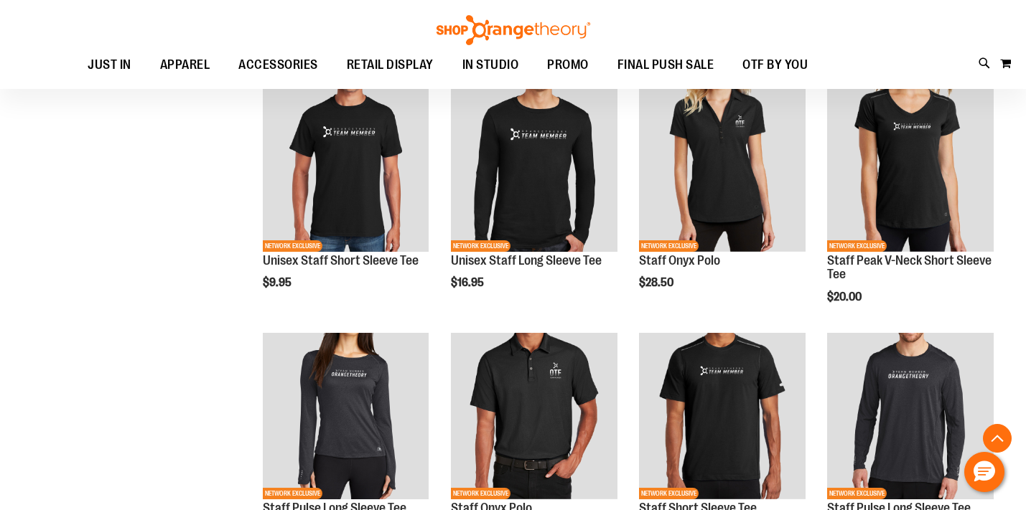
scroll to position [985, 0]
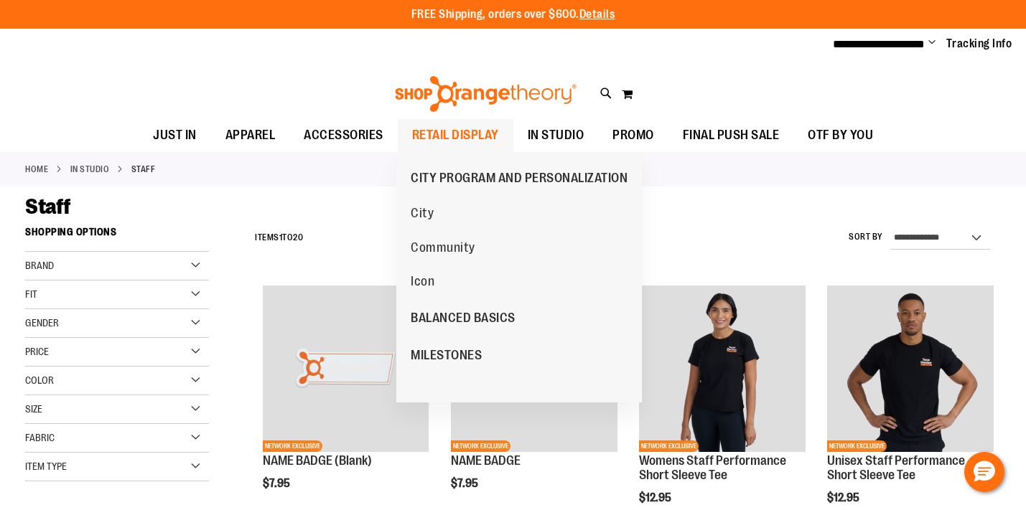
click at [462, 128] on span "RETAIL DISPLAY" at bounding box center [455, 135] width 87 height 32
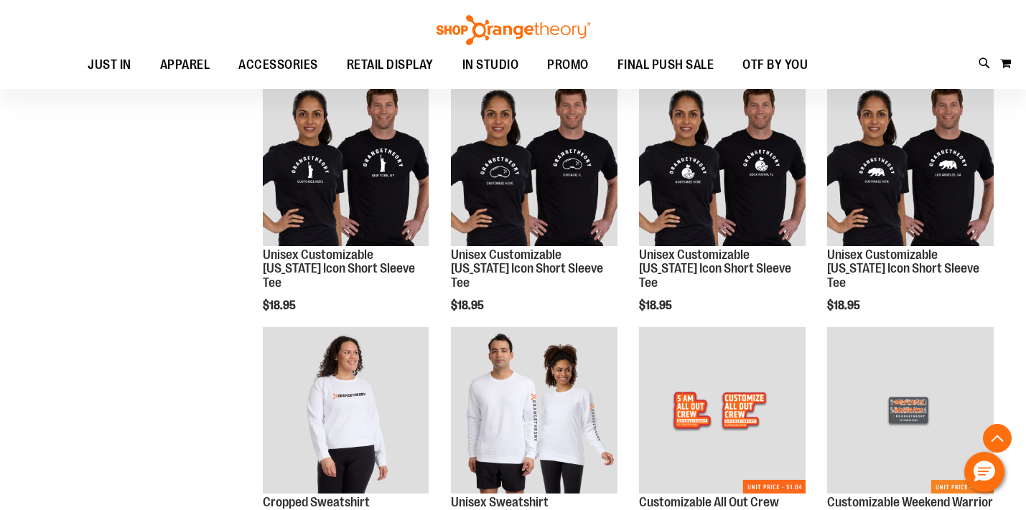
scroll to position [950, 0]
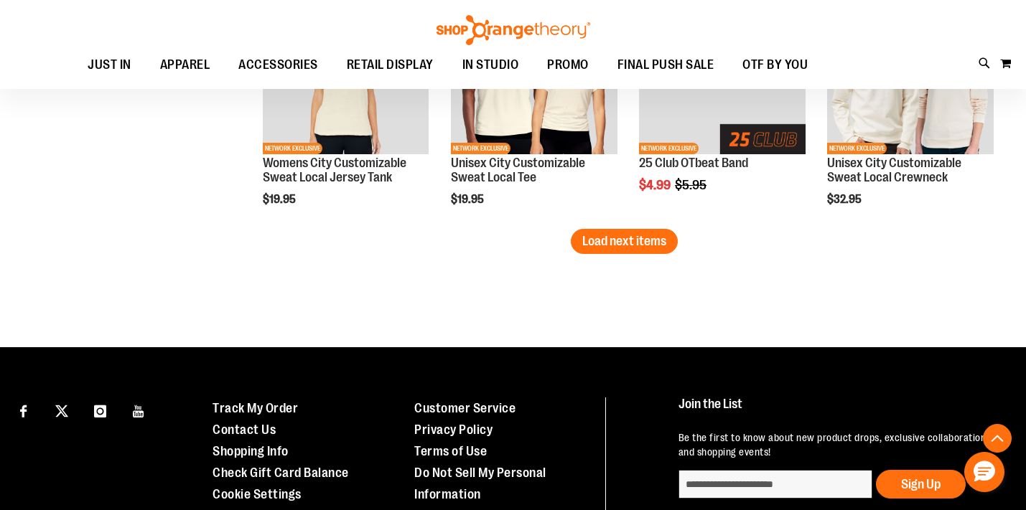
scroll to position [2283, 0]
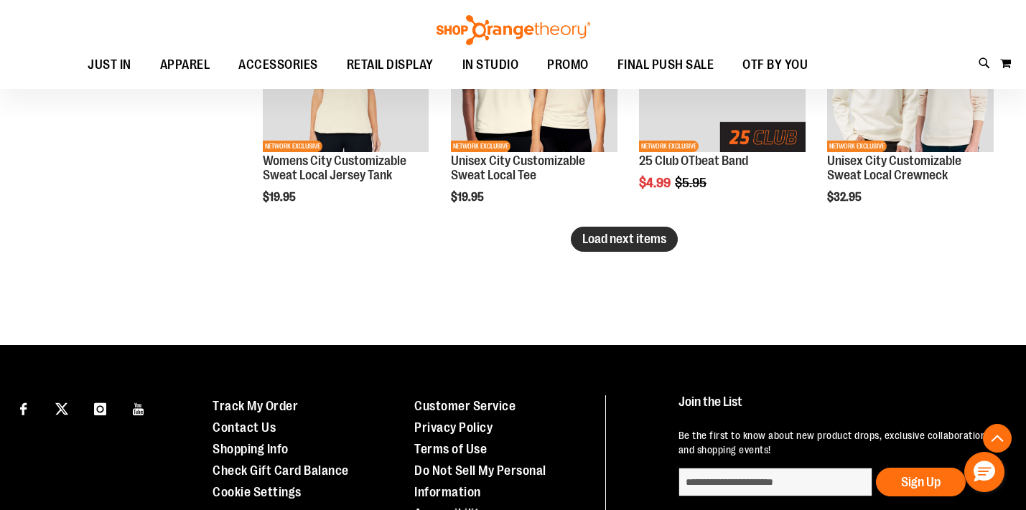
type input "**********"
click at [589, 248] on button "Load next items" at bounding box center [624, 239] width 107 height 25
